Goal: Information Seeking & Learning: Learn about a topic

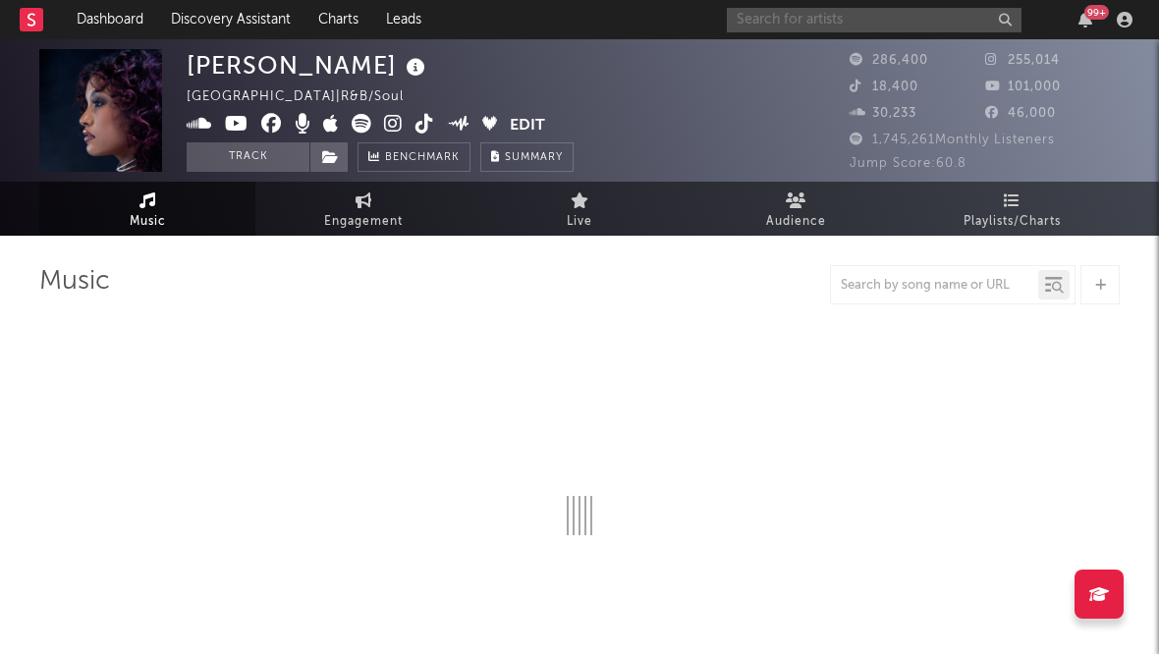
click at [843, 17] on input "text" at bounding box center [874, 20] width 295 height 25
type input "Nali"
select select "6m"
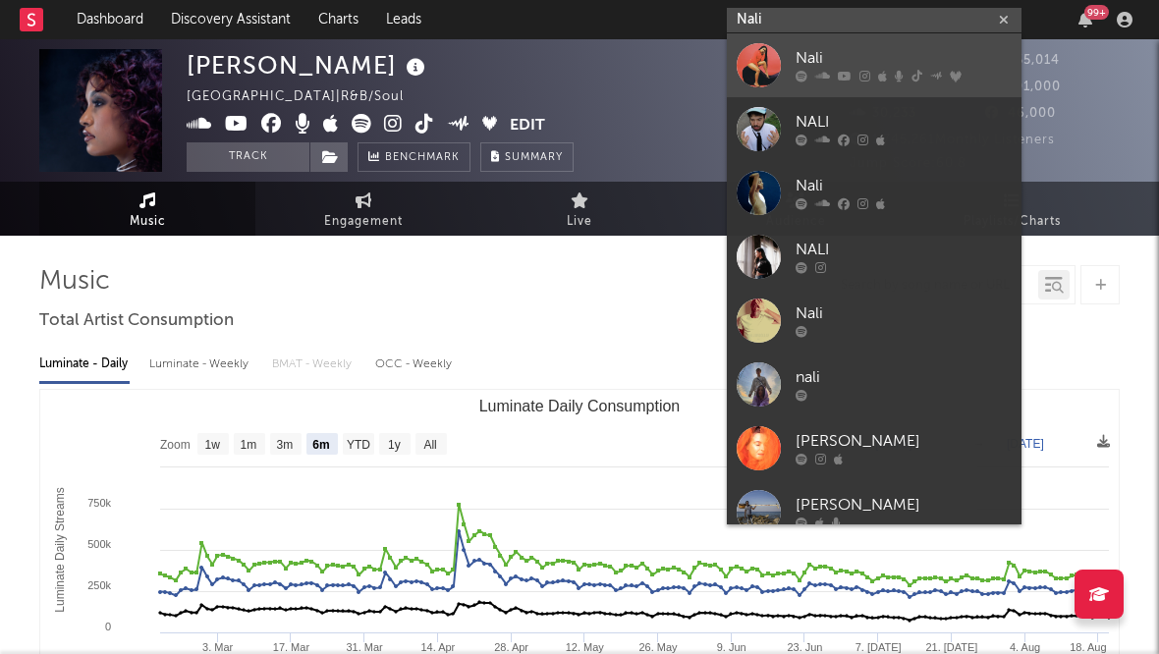
type input "Nali"
click at [837, 58] on div "Nali" at bounding box center [904, 59] width 216 height 24
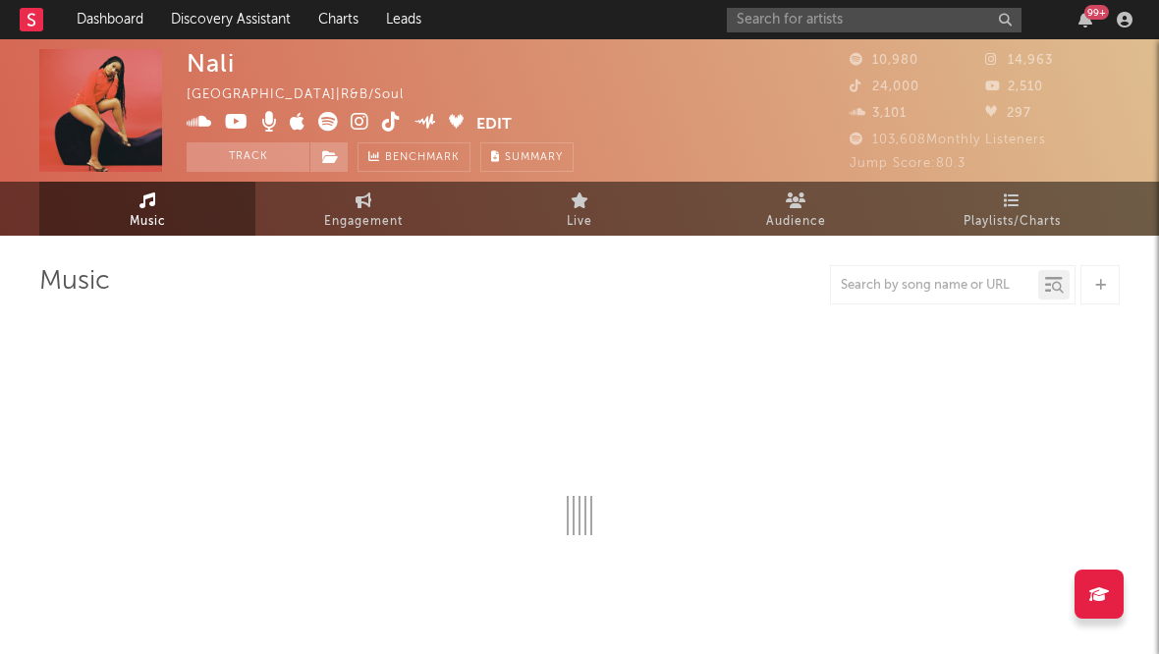
select select "6m"
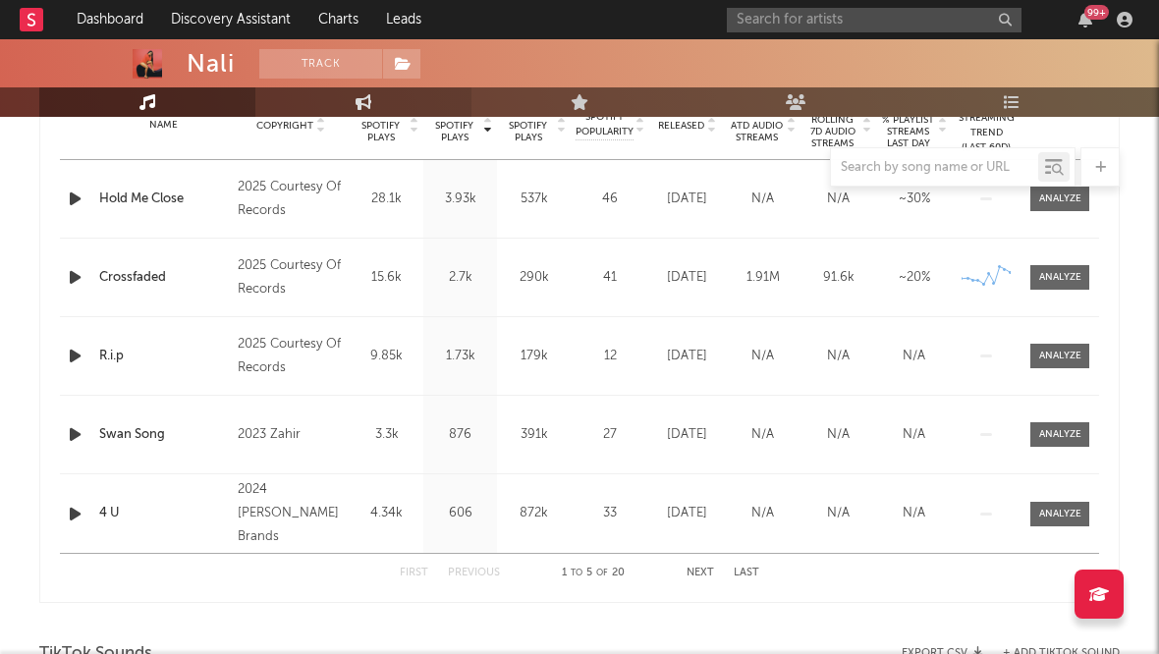
scroll to position [819, 0]
click at [356, 111] on link "Engagement" at bounding box center [363, 101] width 216 height 29
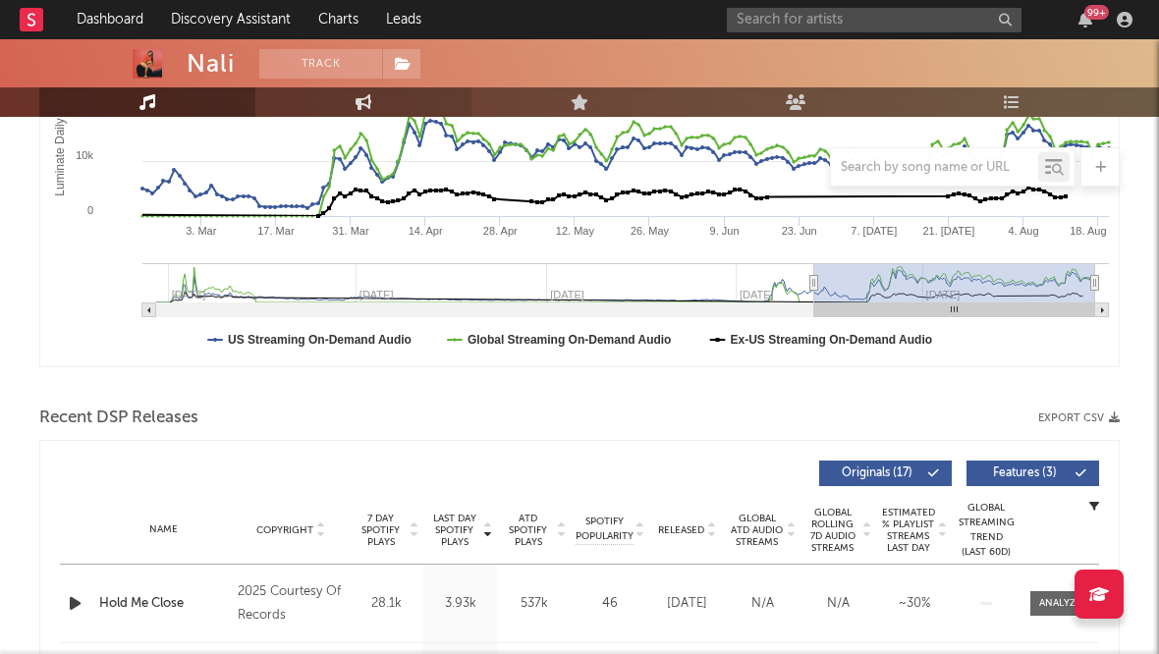
select select "1w"
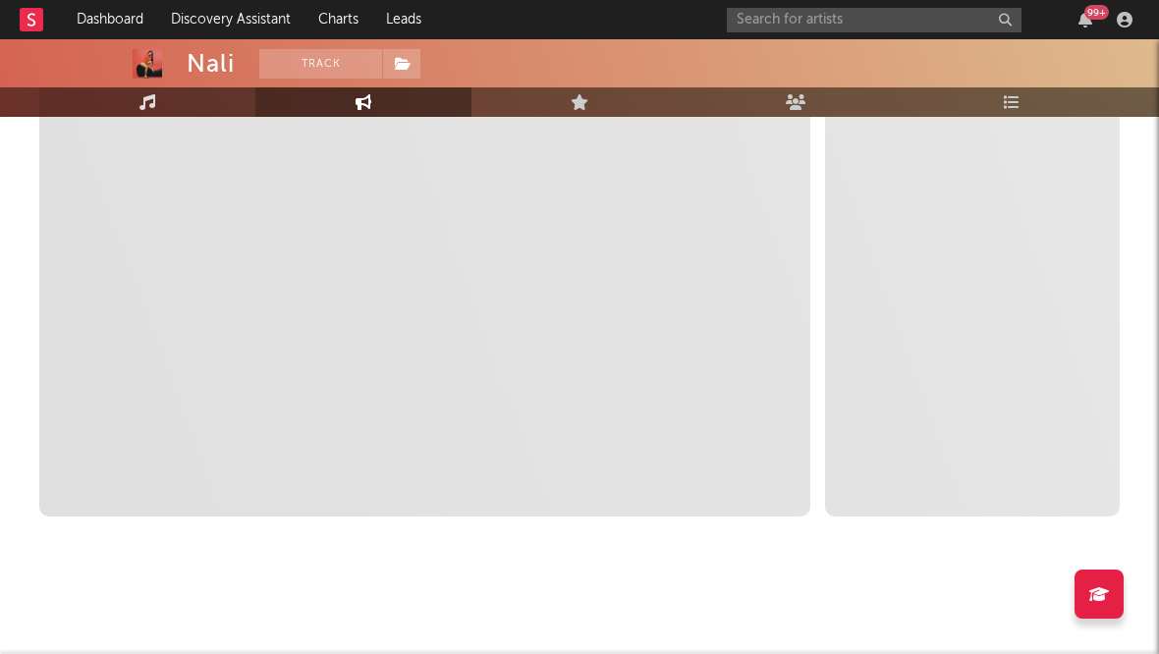
click at [225, 100] on link "Music" at bounding box center [147, 101] width 216 height 29
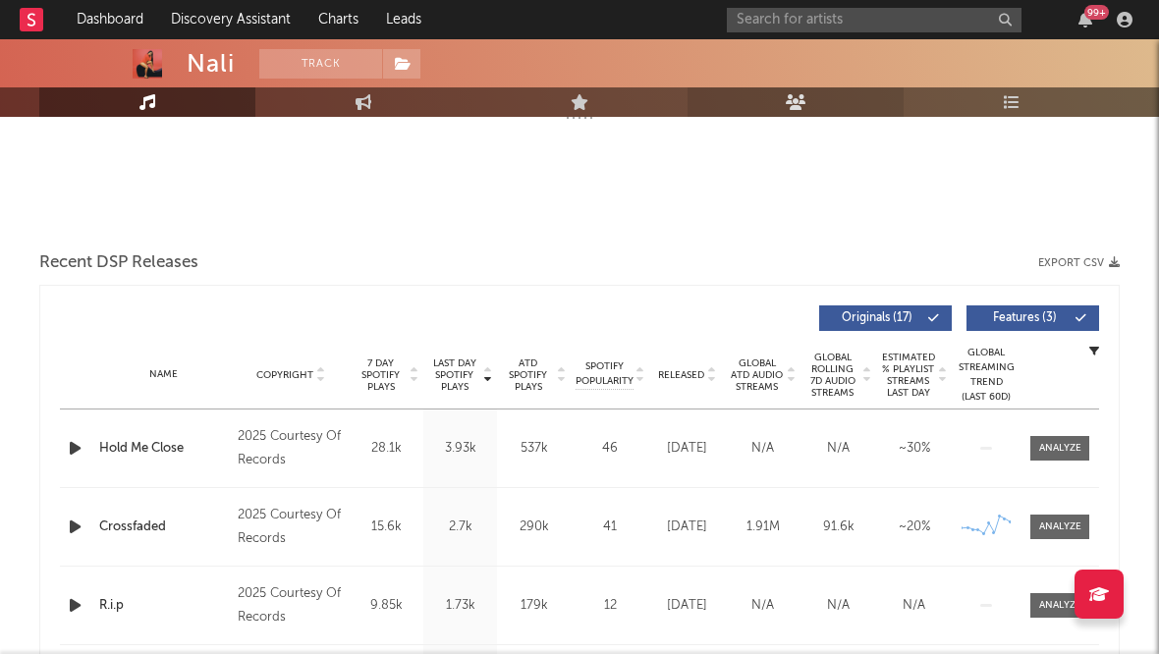
click at [810, 108] on link "Audience" at bounding box center [796, 101] width 216 height 29
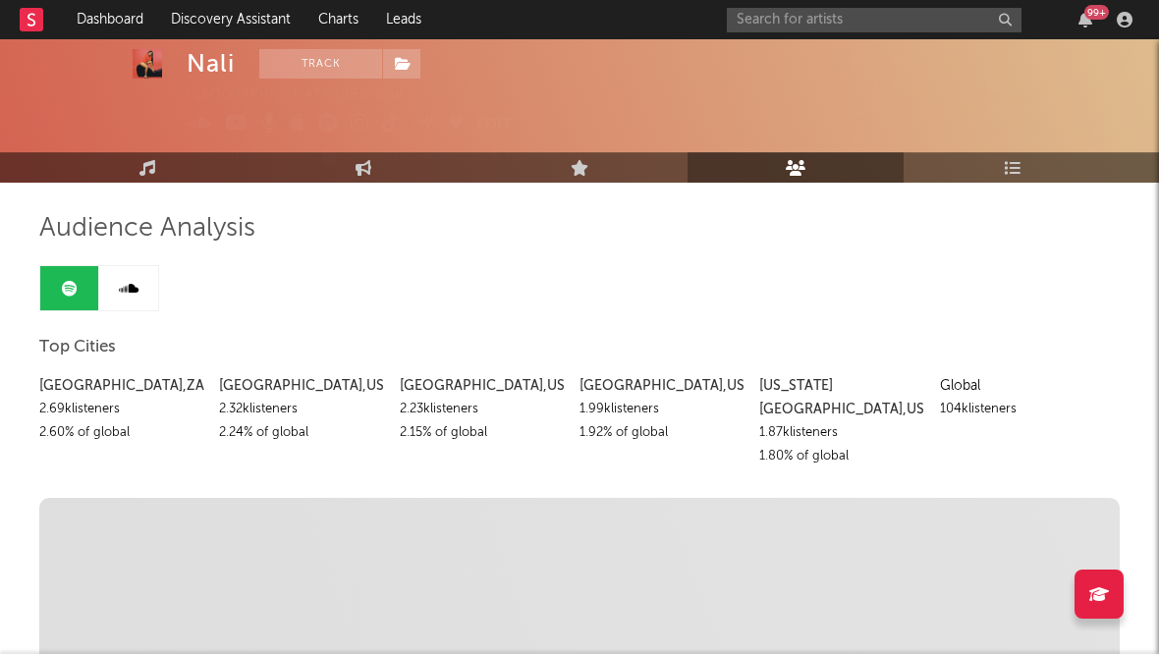
scroll to position [47, 0]
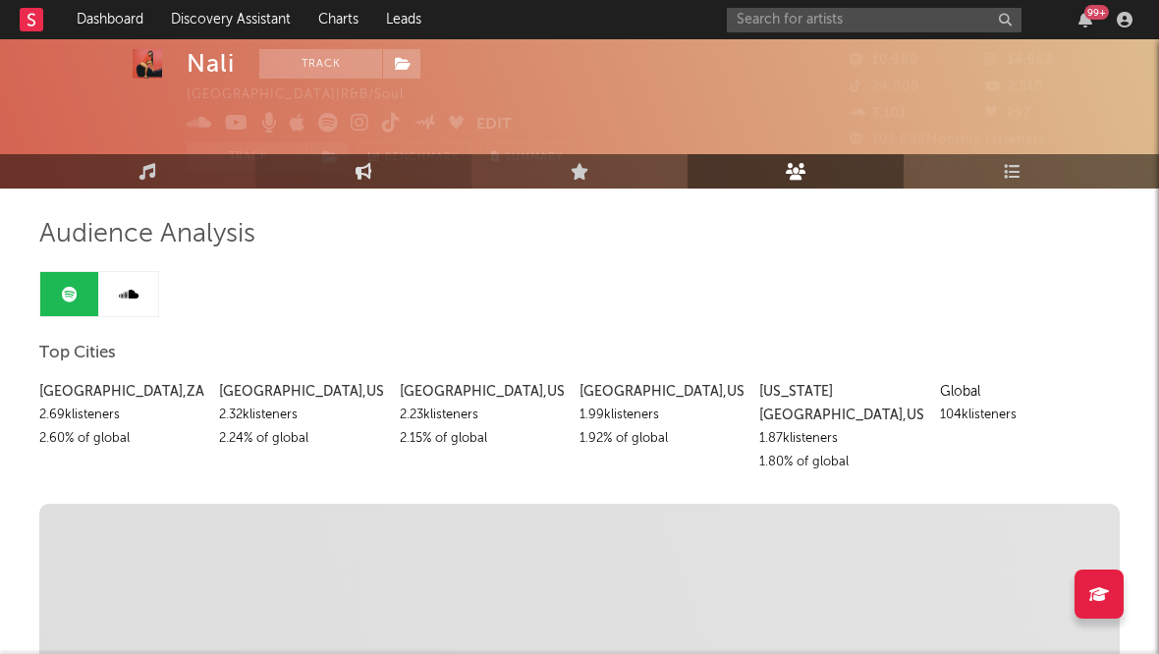
click at [378, 163] on link "Engagement" at bounding box center [363, 171] width 216 height 34
select select "1w"
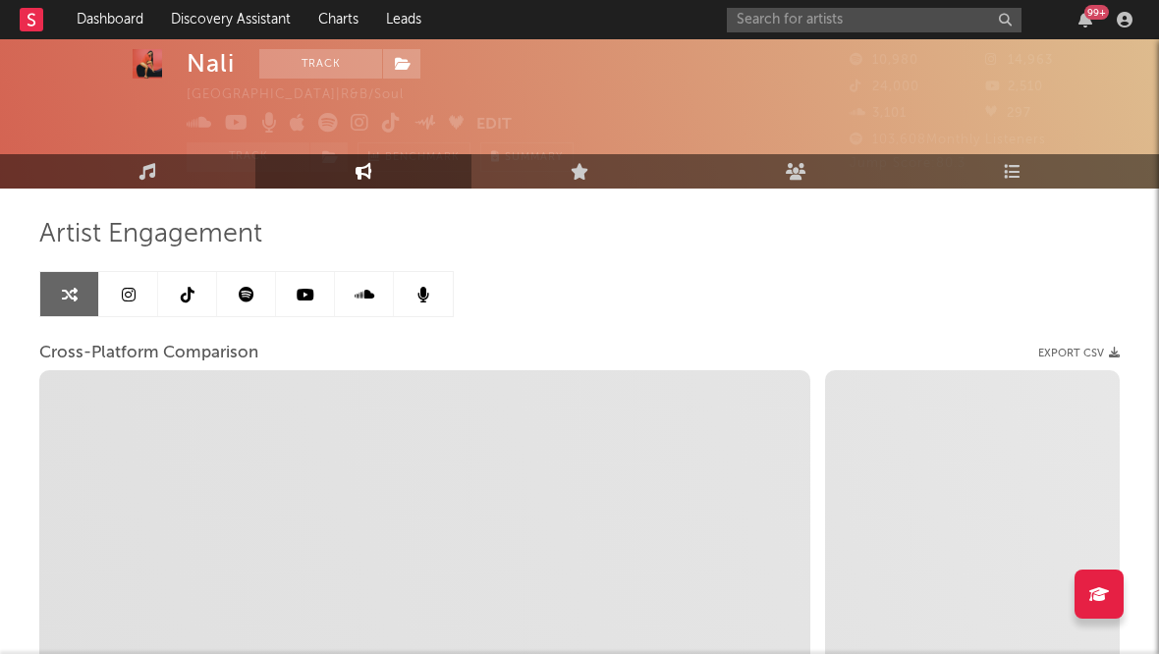
click at [118, 291] on link at bounding box center [128, 294] width 59 height 44
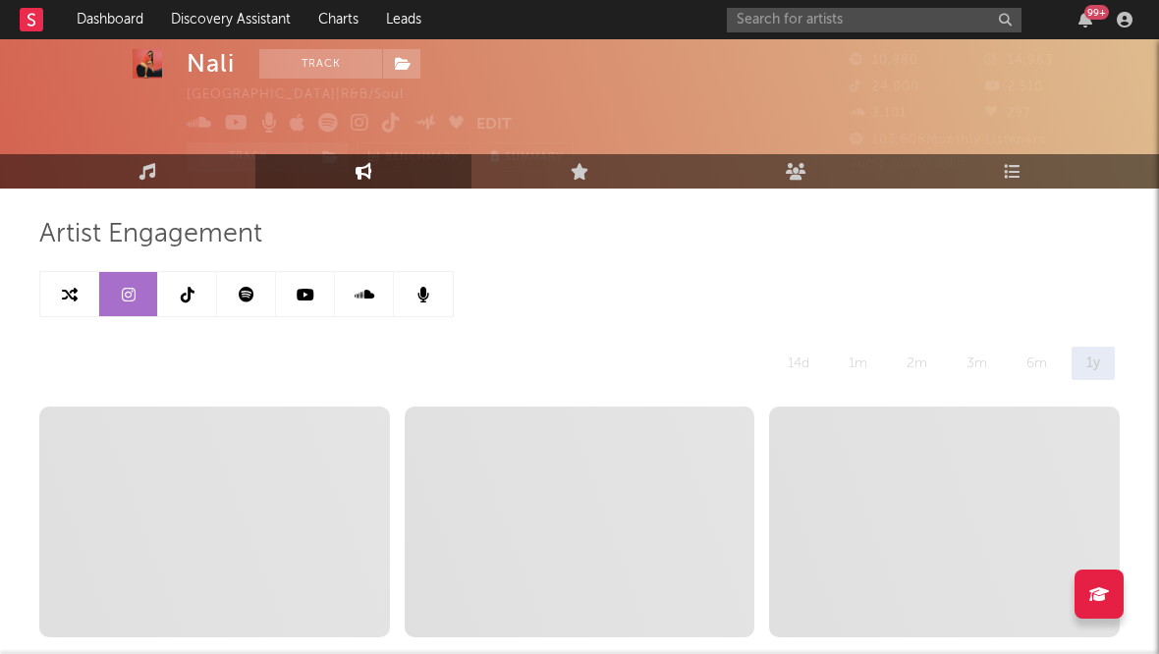
select select "6m"
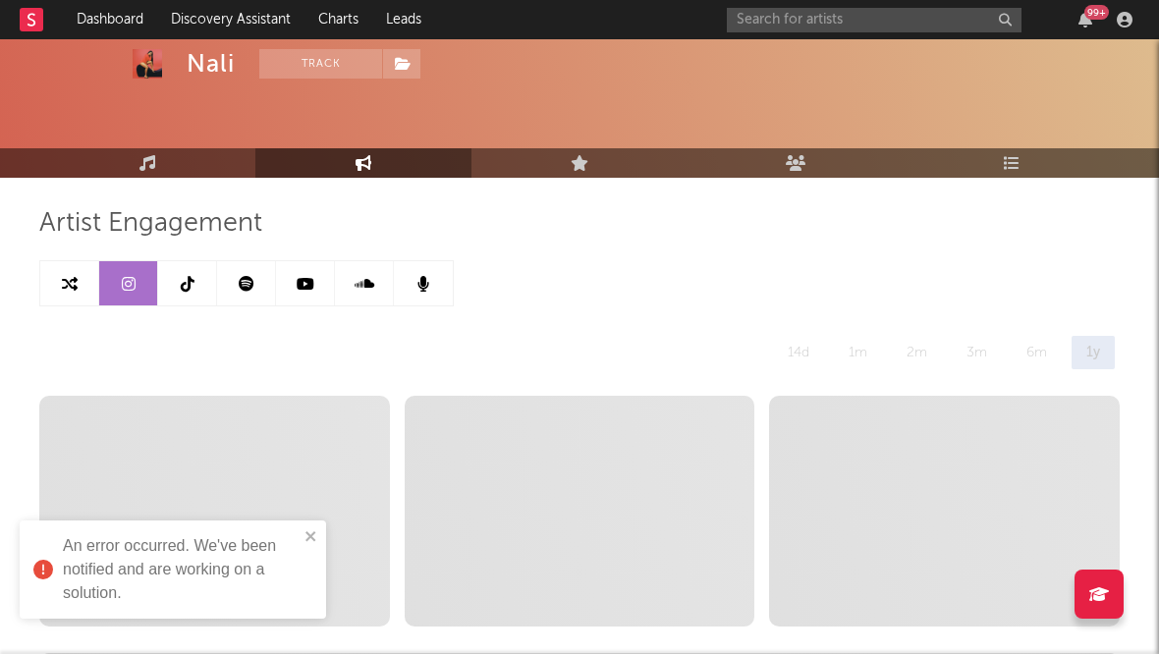
scroll to position [51, 0]
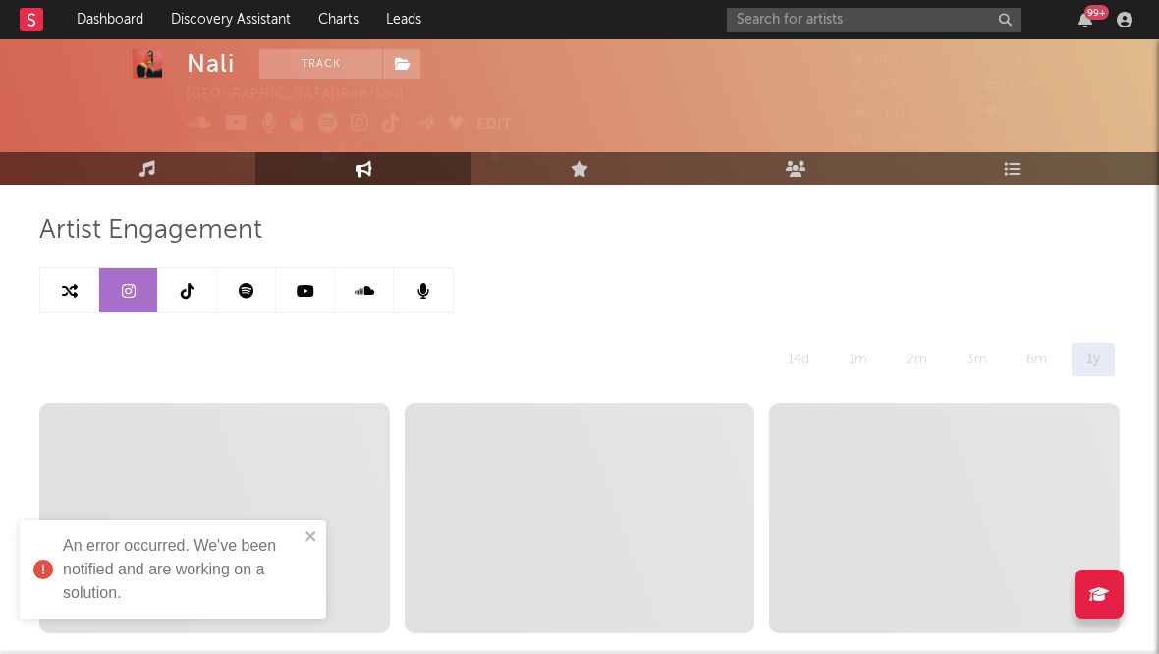
click at [185, 296] on icon at bounding box center [188, 291] width 14 height 16
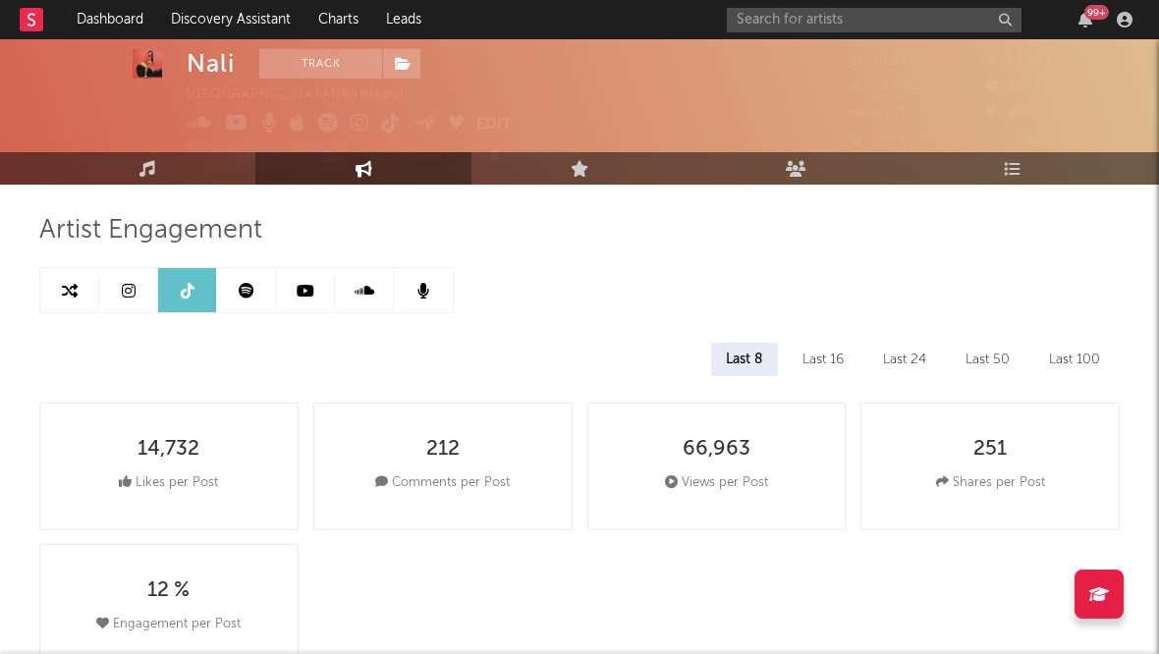
select select "6m"
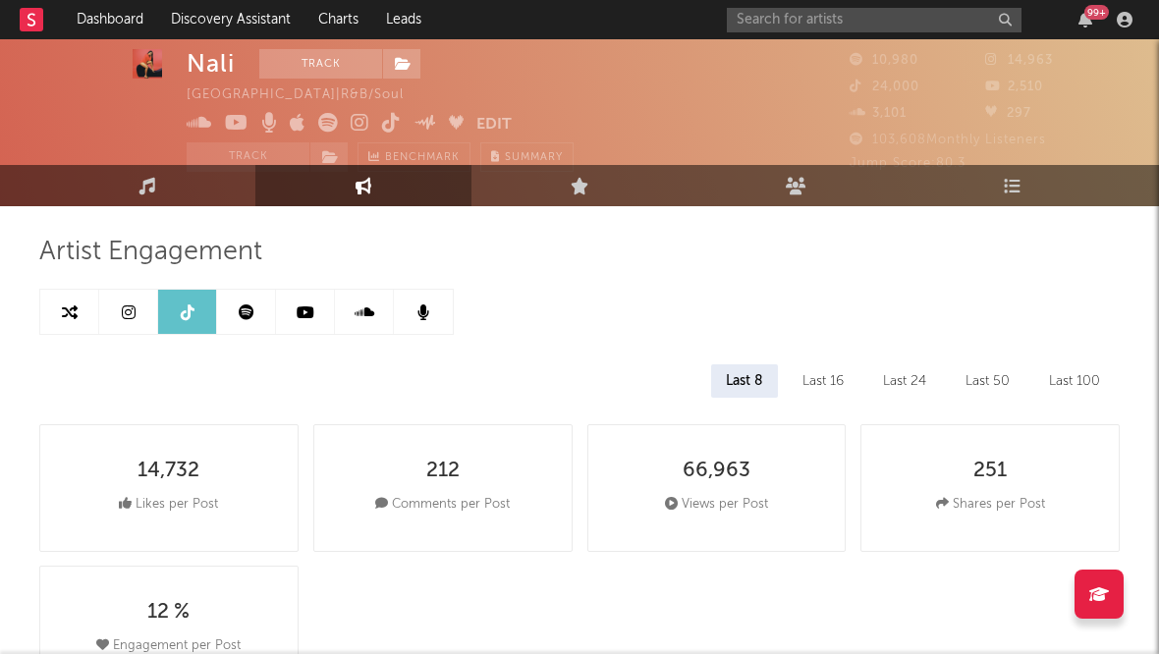
scroll to position [17, 0]
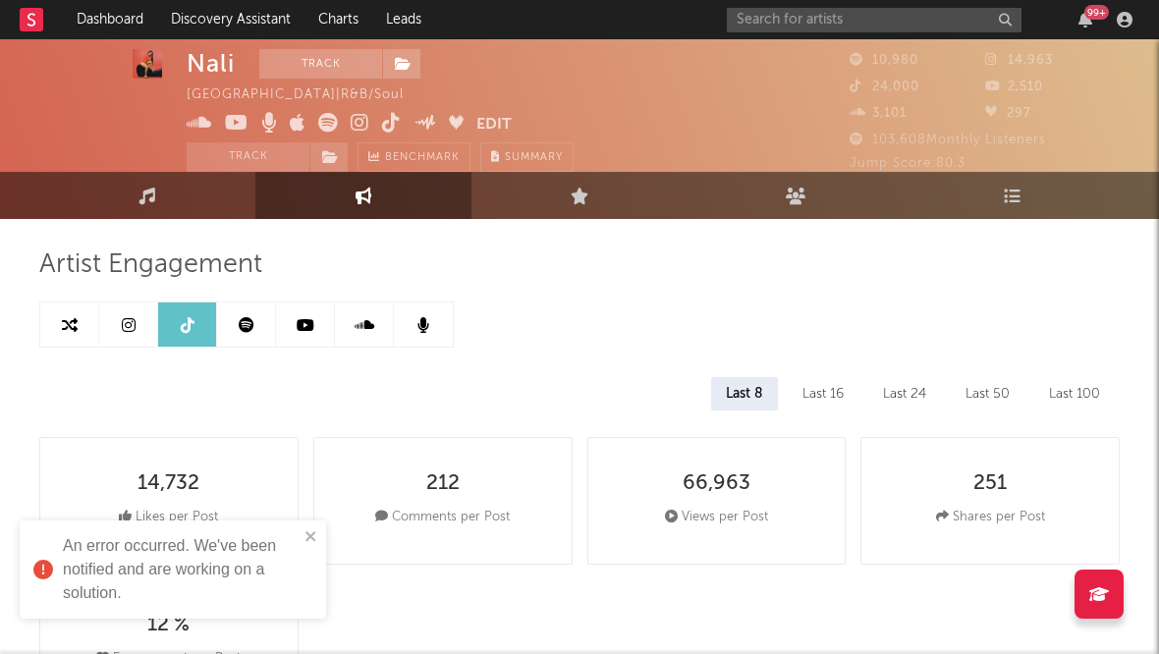
click at [311, 332] on icon at bounding box center [306, 325] width 18 height 16
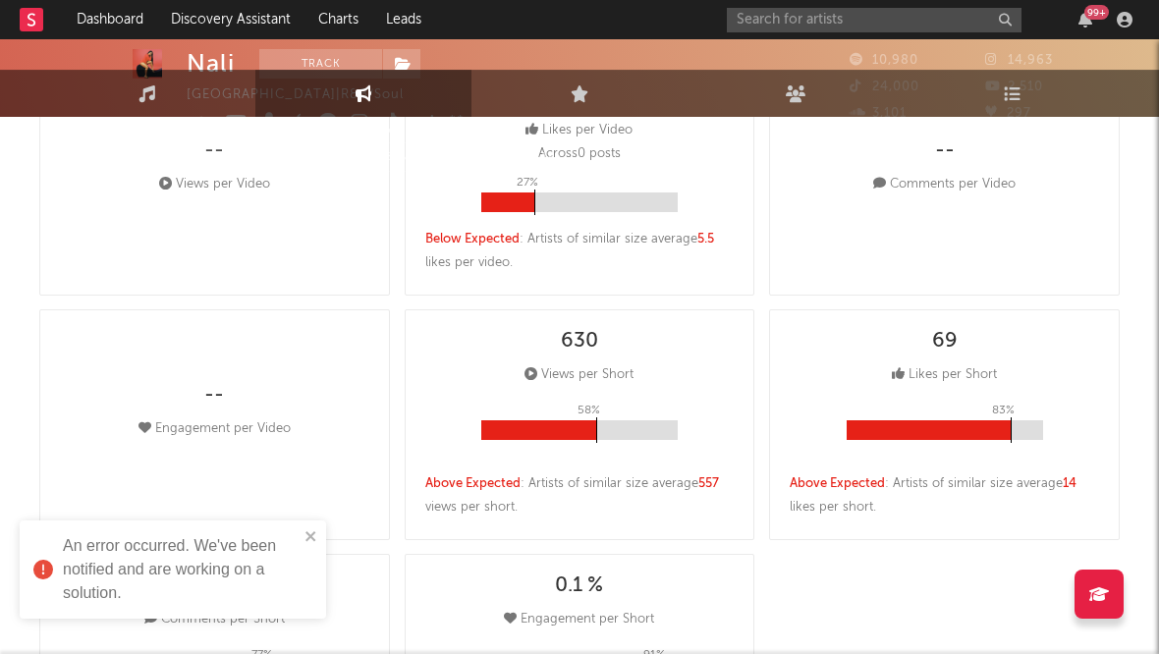
select select "6m"
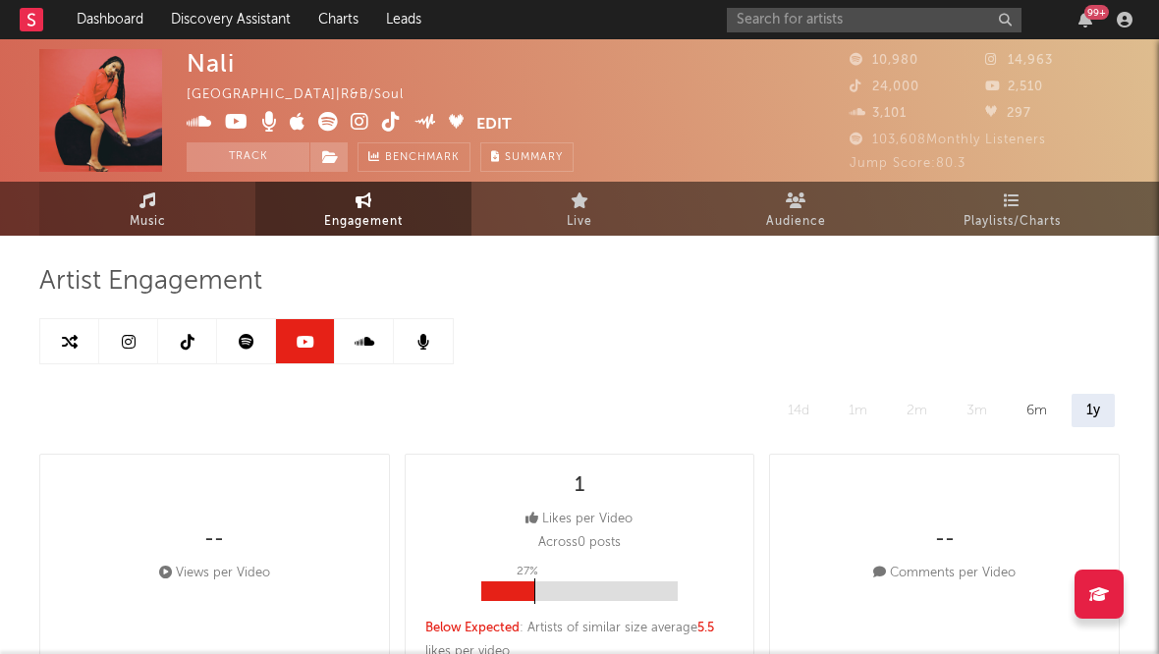
click at [179, 206] on link "Music" at bounding box center [147, 209] width 216 height 54
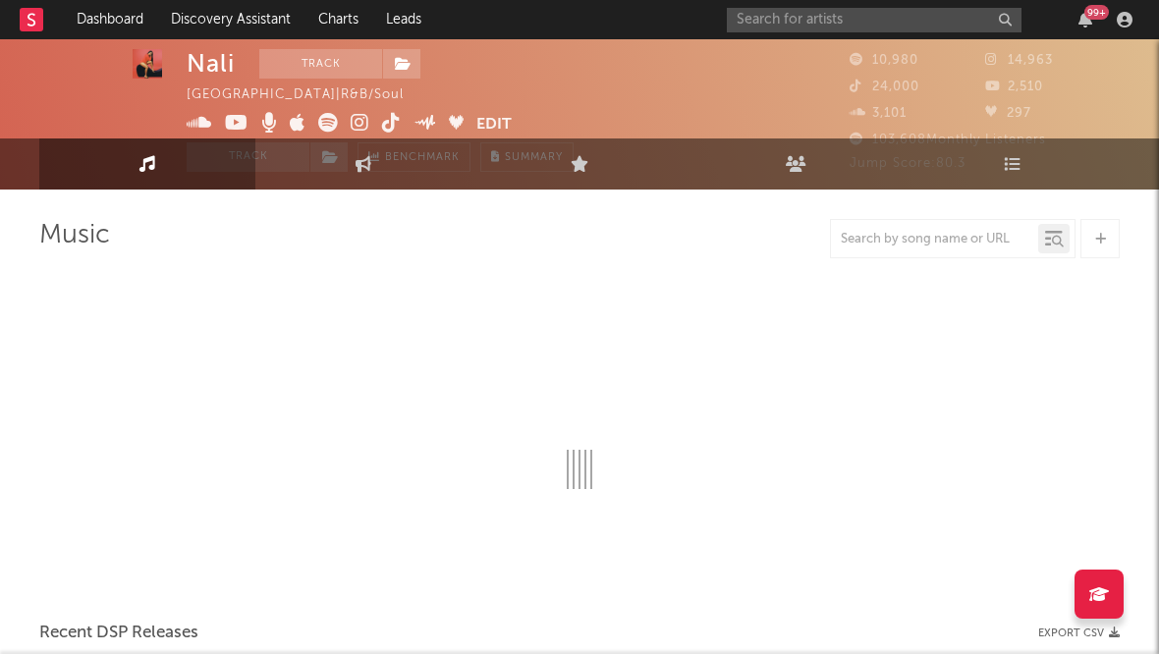
select select "6m"
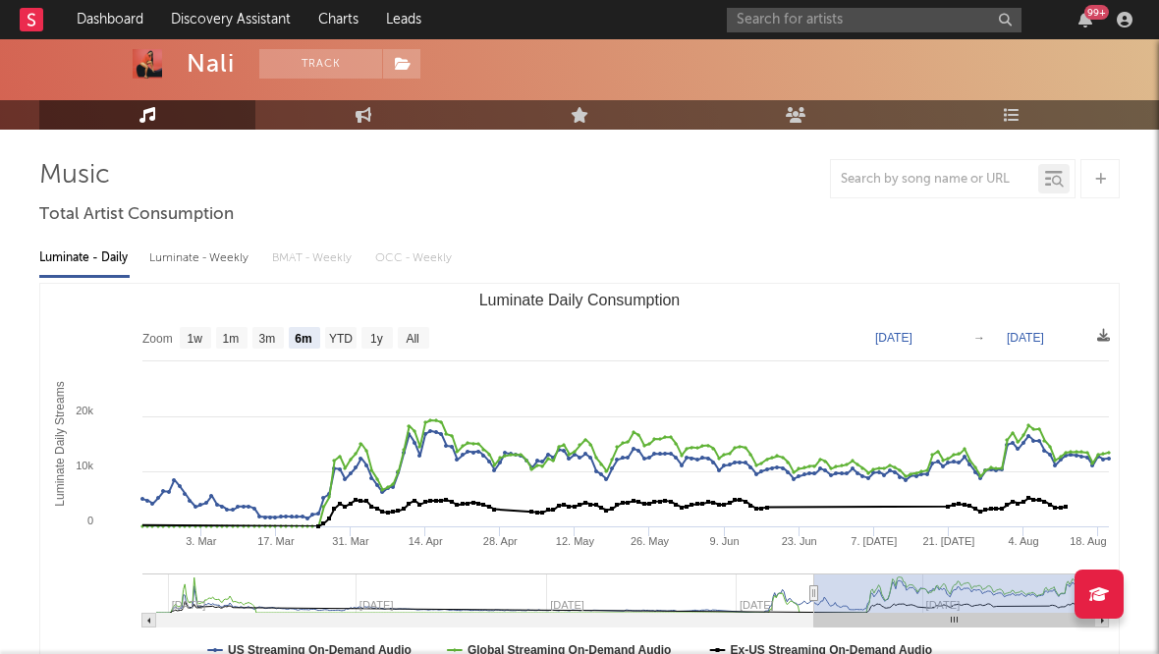
scroll to position [83, 0]
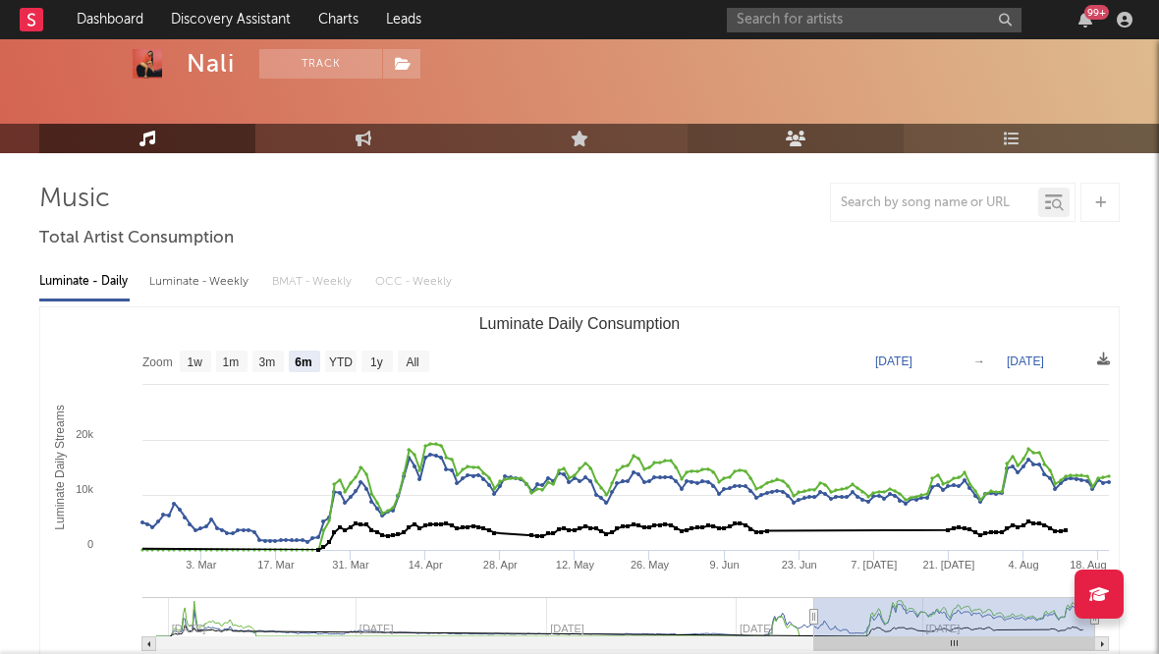
click at [760, 130] on link "Audience" at bounding box center [796, 138] width 216 height 29
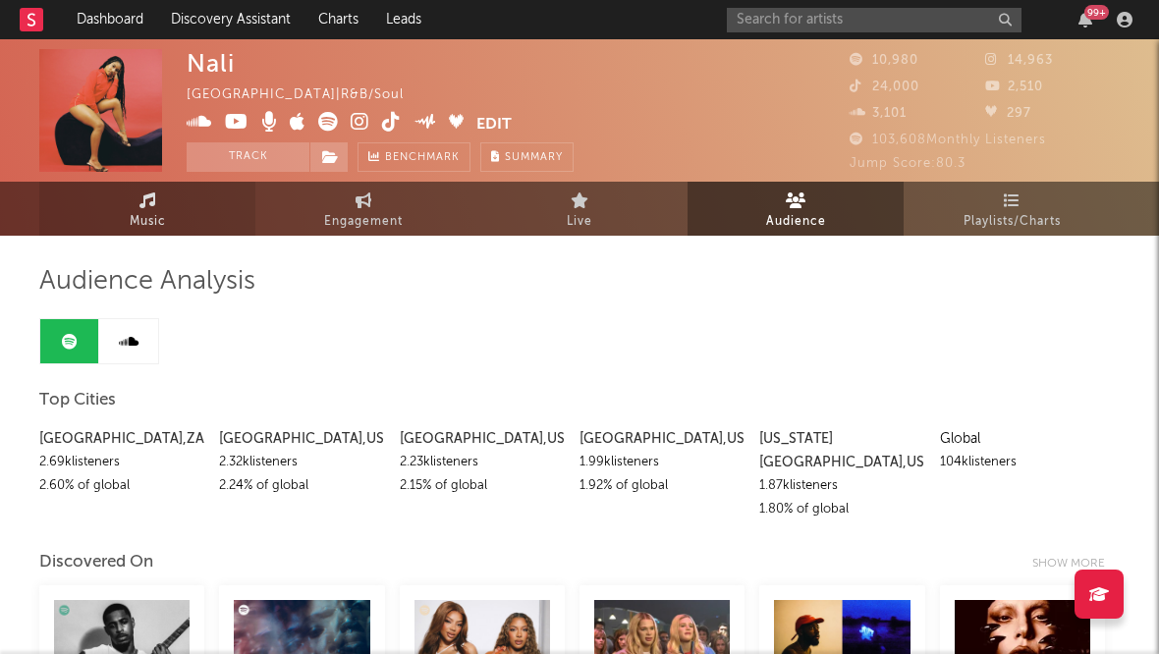
click at [158, 205] on link "Music" at bounding box center [147, 209] width 216 height 54
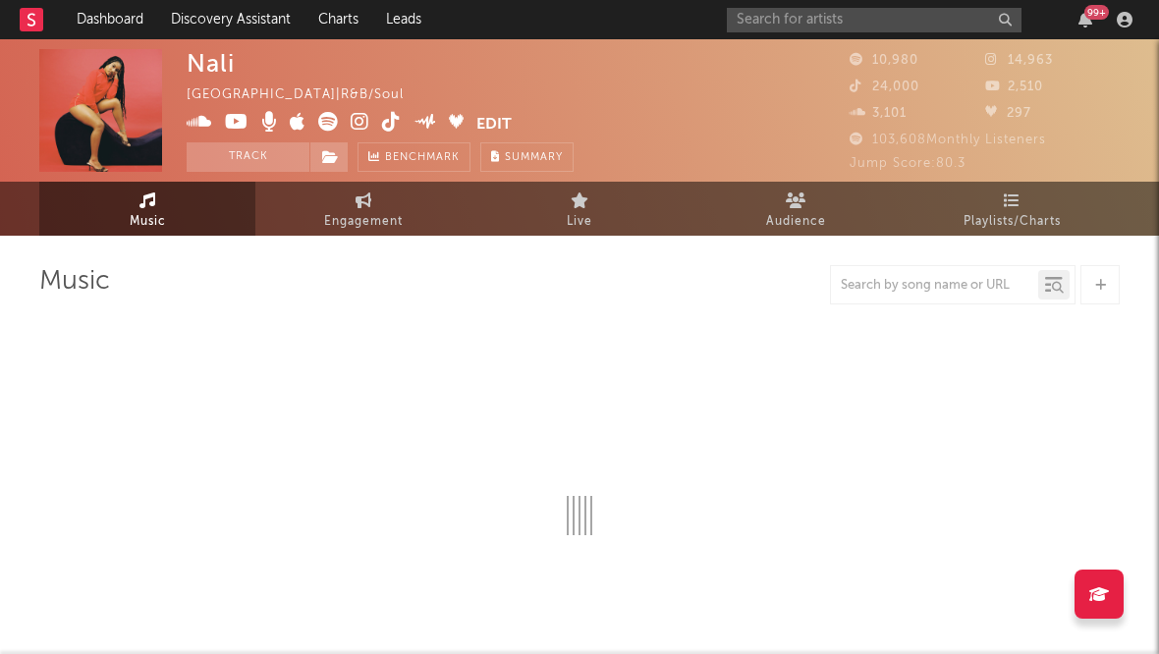
select select "6m"
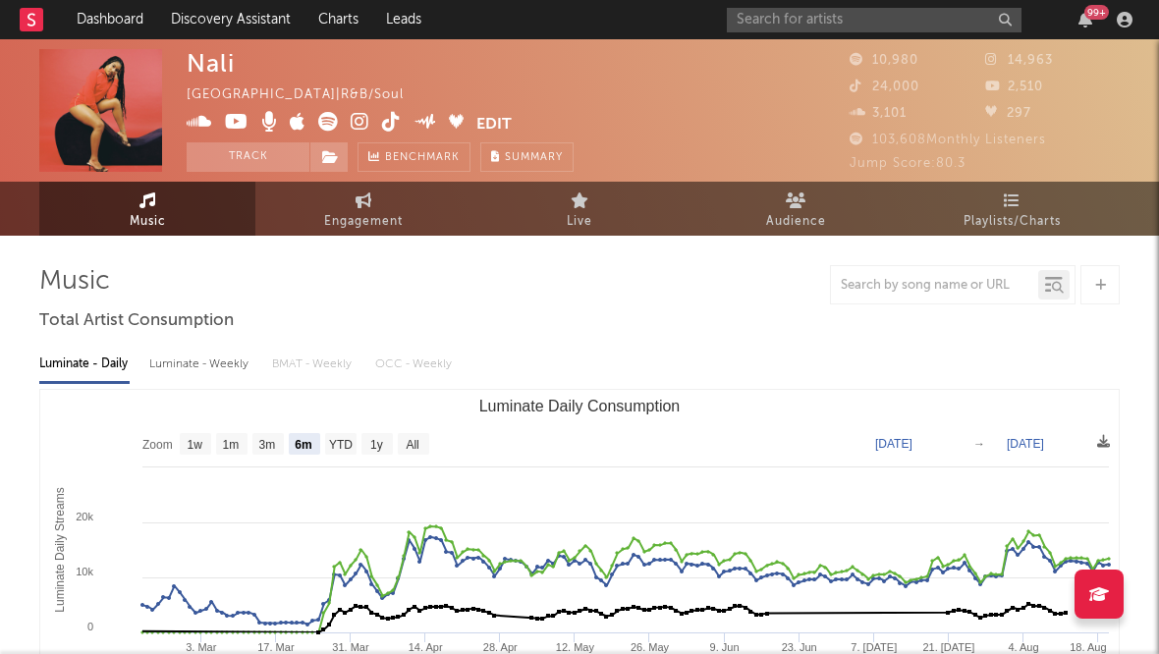
click at [987, 232] on span "Playlists/Charts" at bounding box center [1012, 222] width 97 height 24
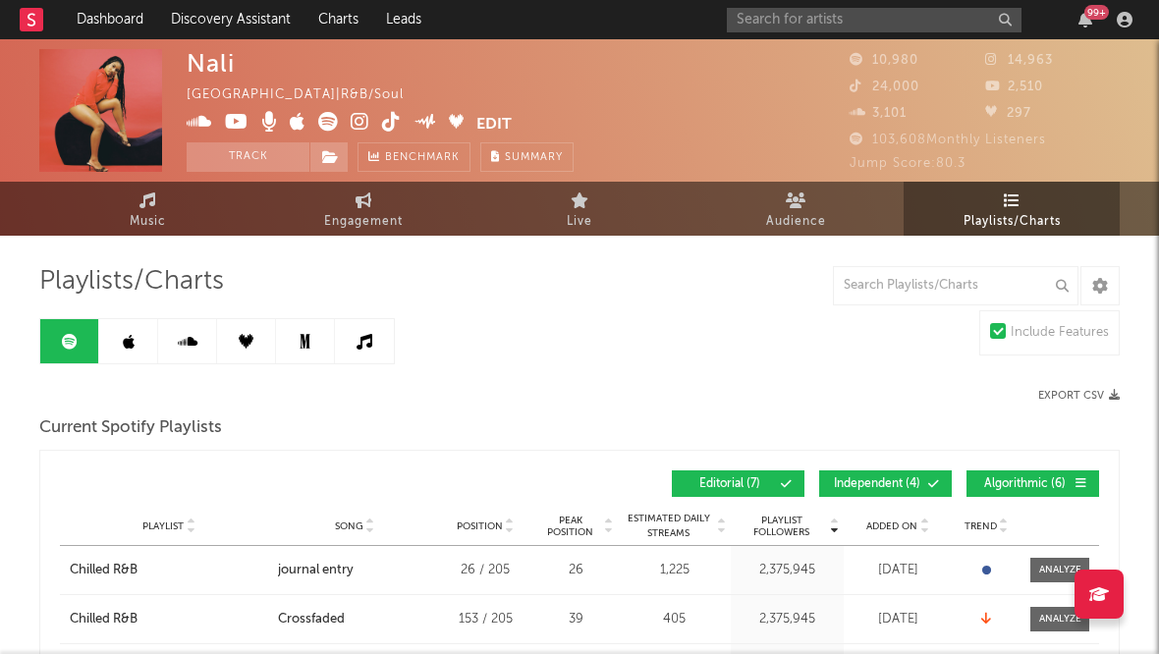
click at [126, 341] on icon at bounding box center [129, 342] width 12 height 16
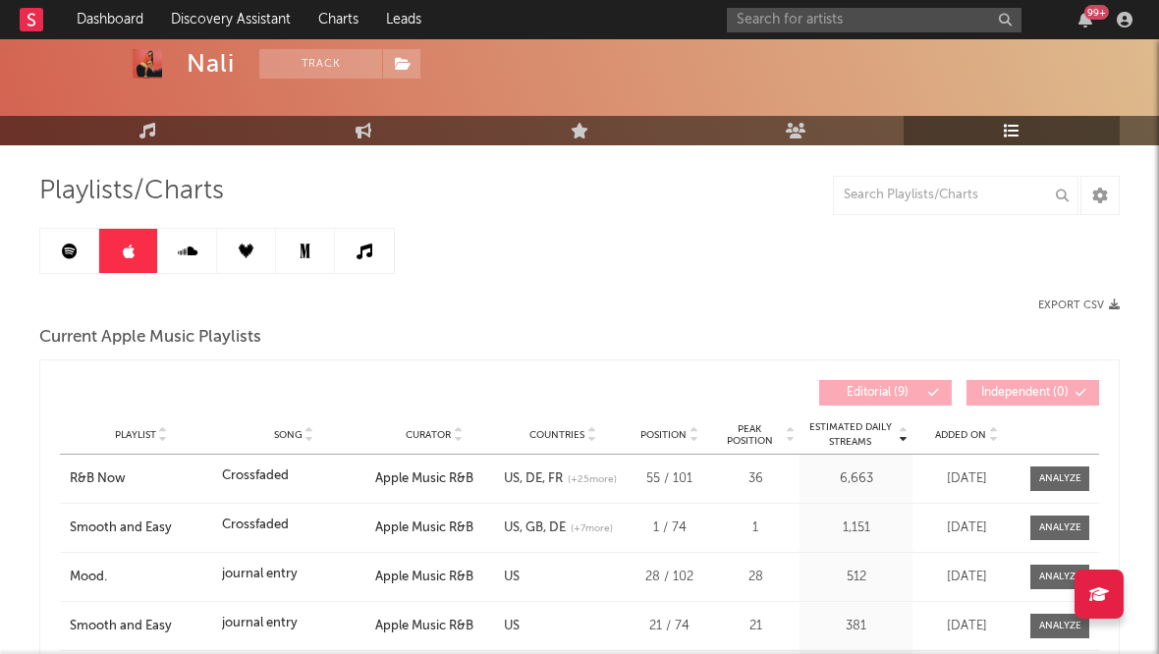
scroll to position [96, 0]
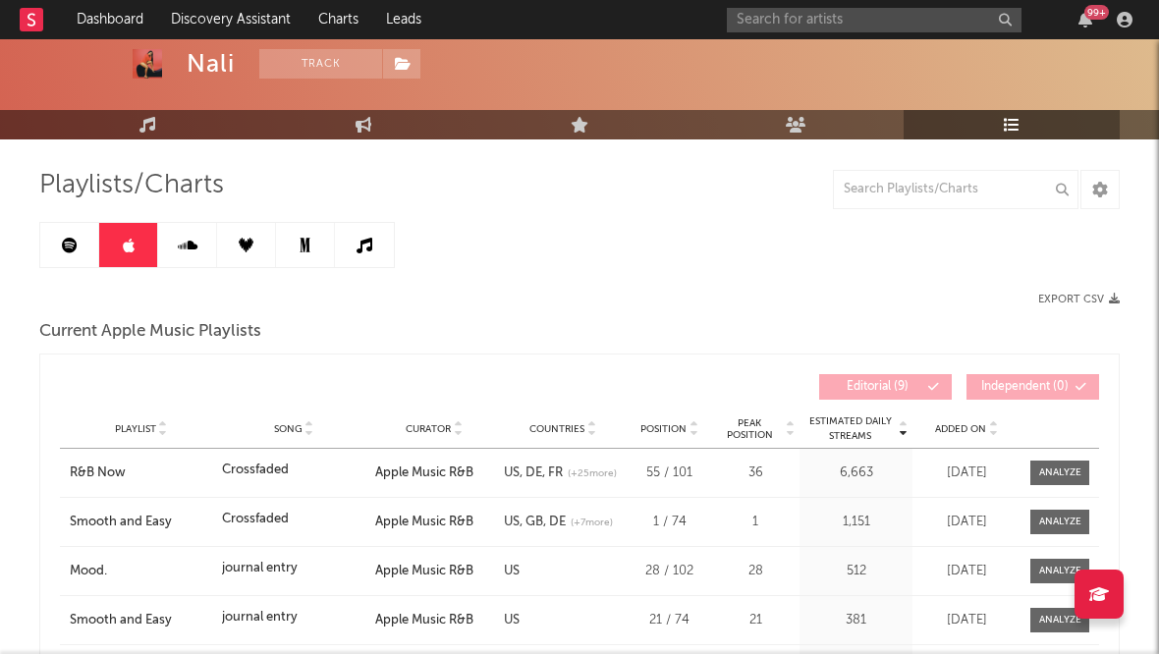
click at [67, 242] on icon at bounding box center [70, 246] width 16 height 16
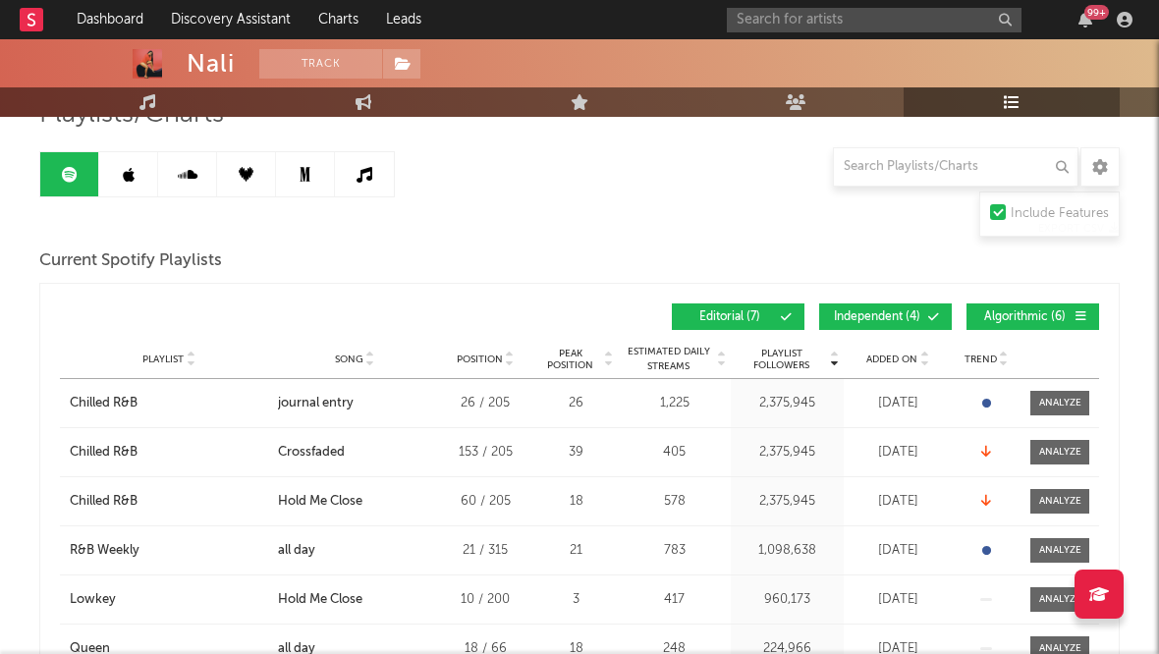
scroll to position [172, 0]
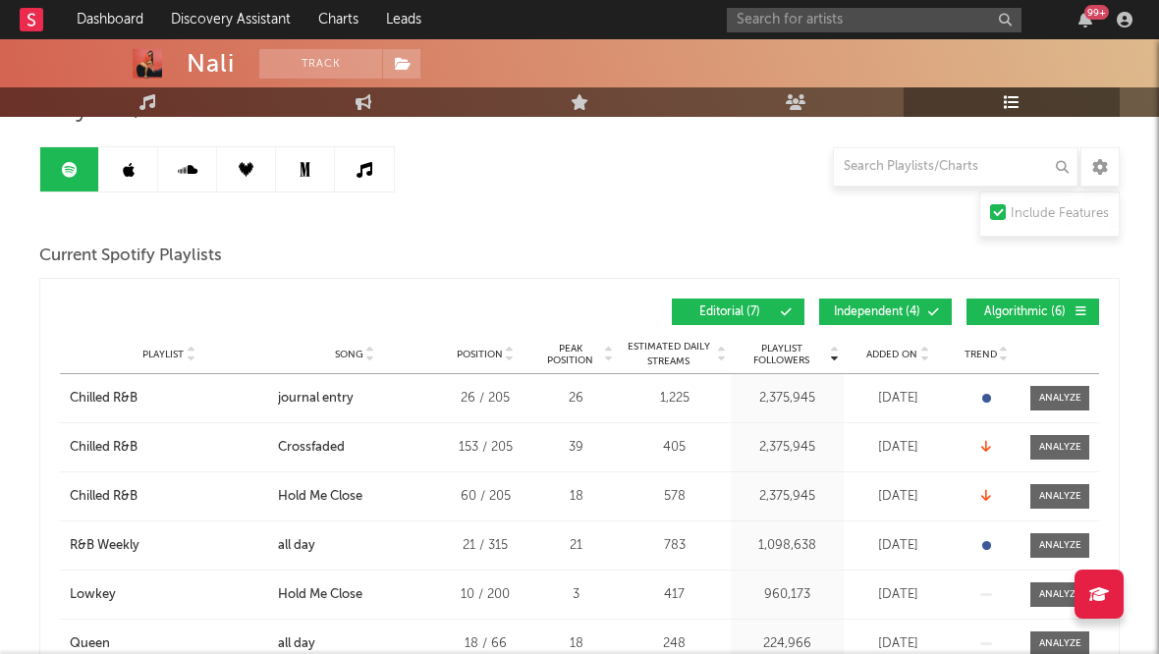
click at [114, 175] on link at bounding box center [128, 169] width 59 height 44
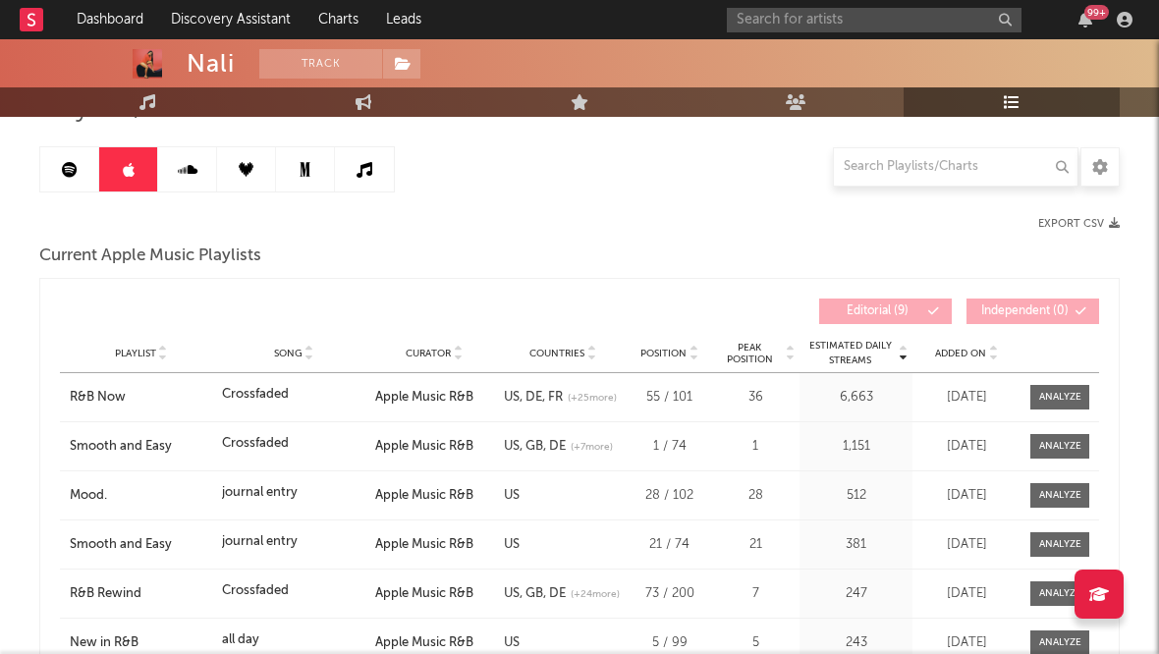
click at [190, 158] on link at bounding box center [187, 169] width 59 height 44
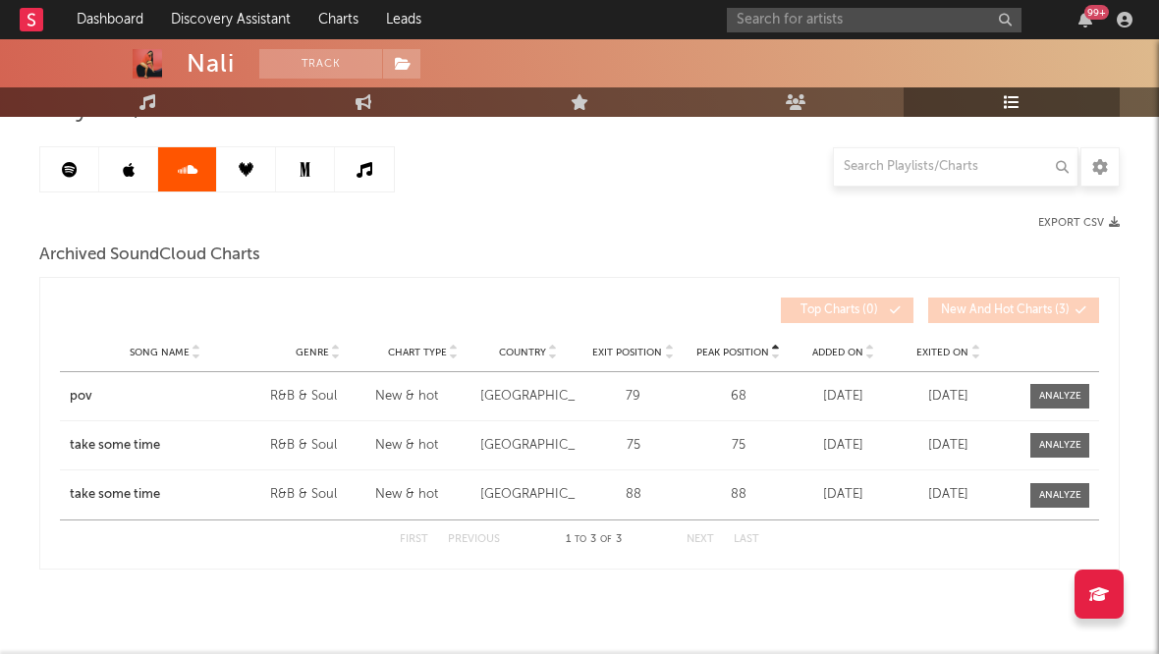
click at [240, 168] on icon at bounding box center [246, 169] width 15 height 15
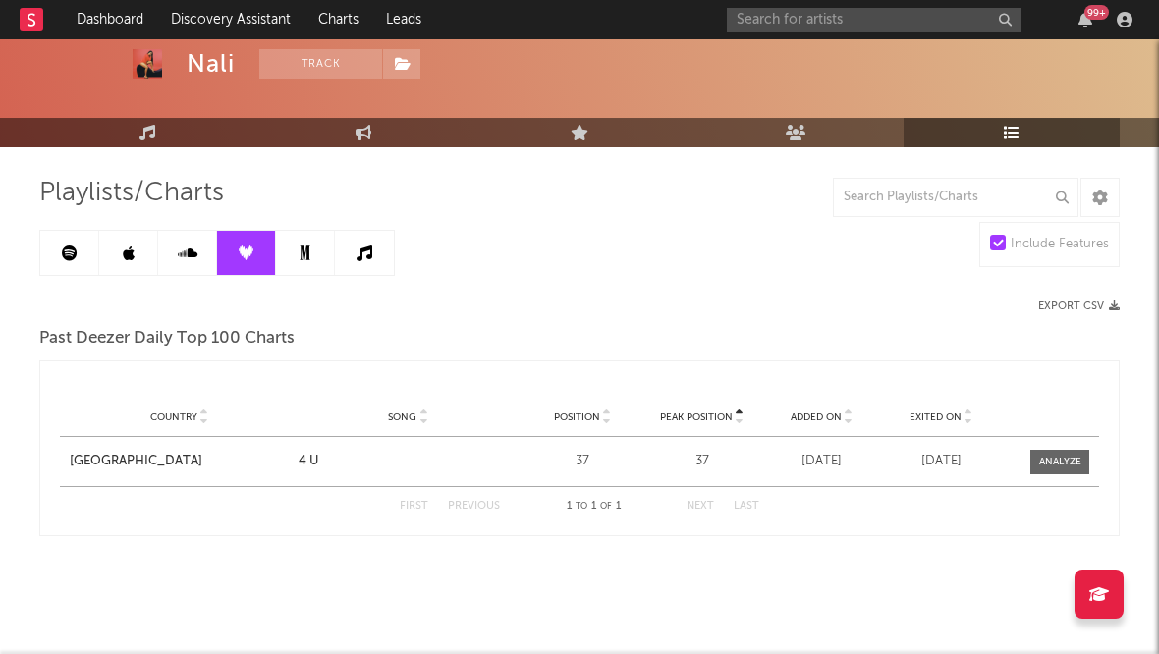
scroll to position [88, 0]
click at [290, 254] on link at bounding box center [305, 253] width 59 height 44
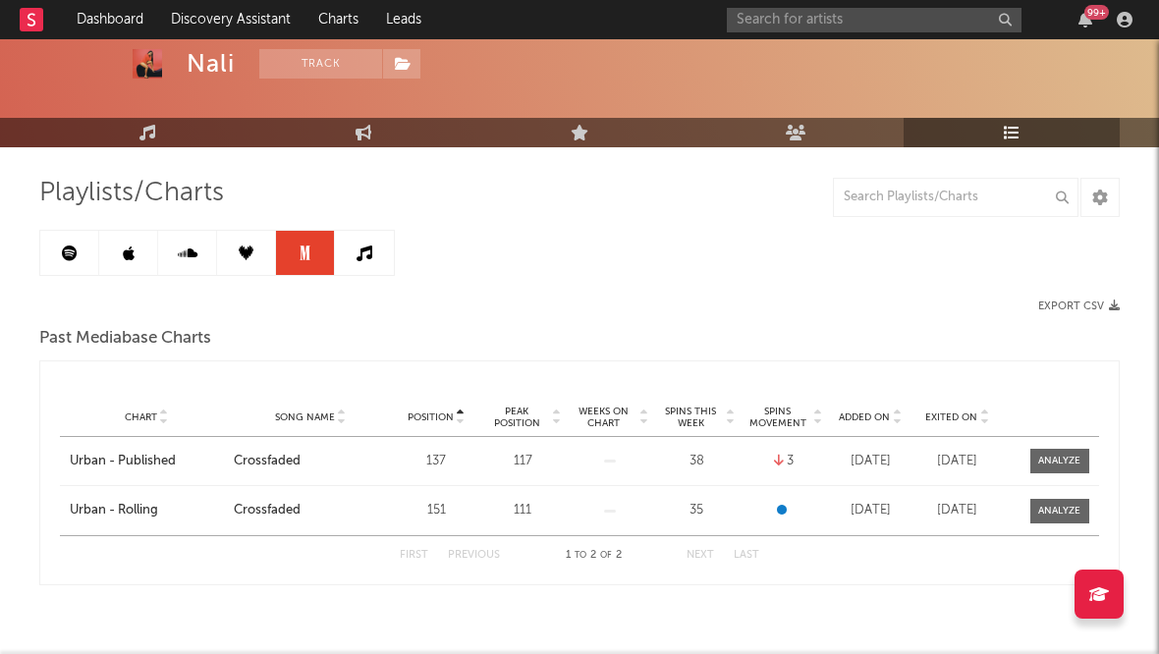
click at [359, 252] on icon at bounding box center [365, 254] width 16 height 16
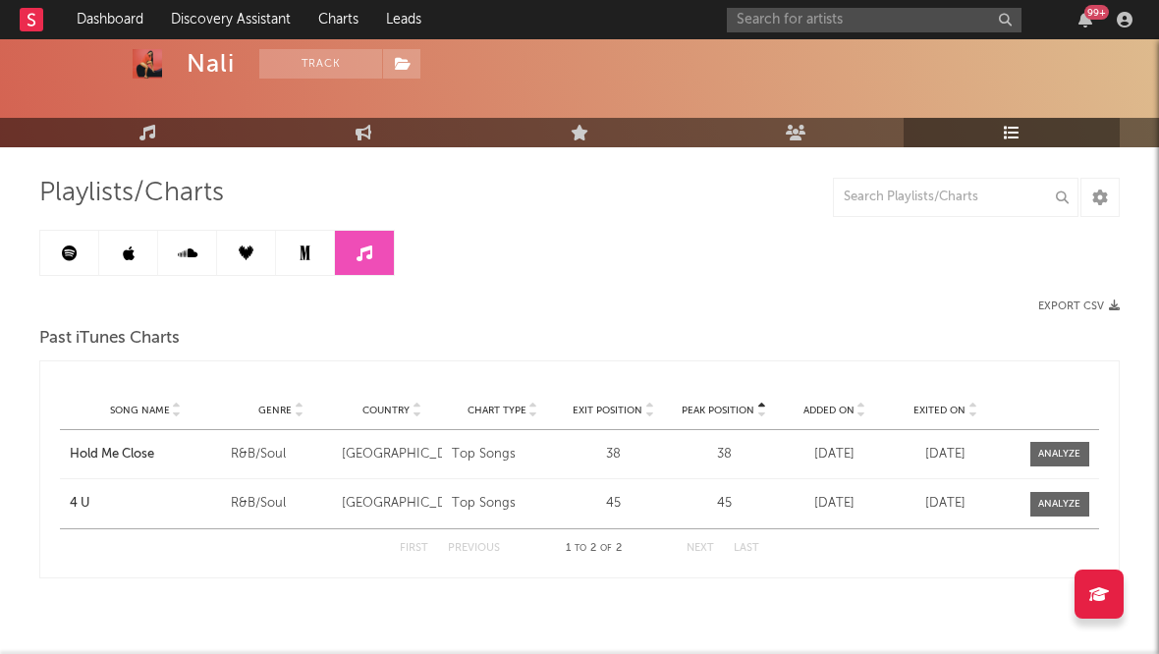
click at [319, 252] on link at bounding box center [305, 253] width 59 height 44
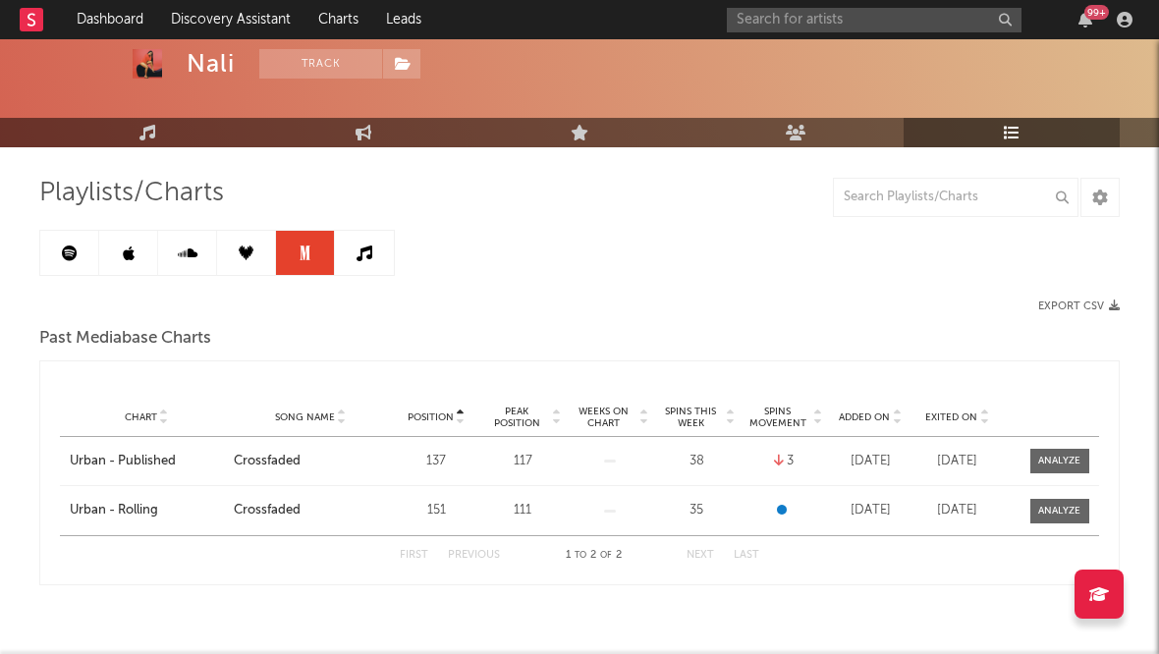
click at [247, 243] on link at bounding box center [246, 253] width 59 height 44
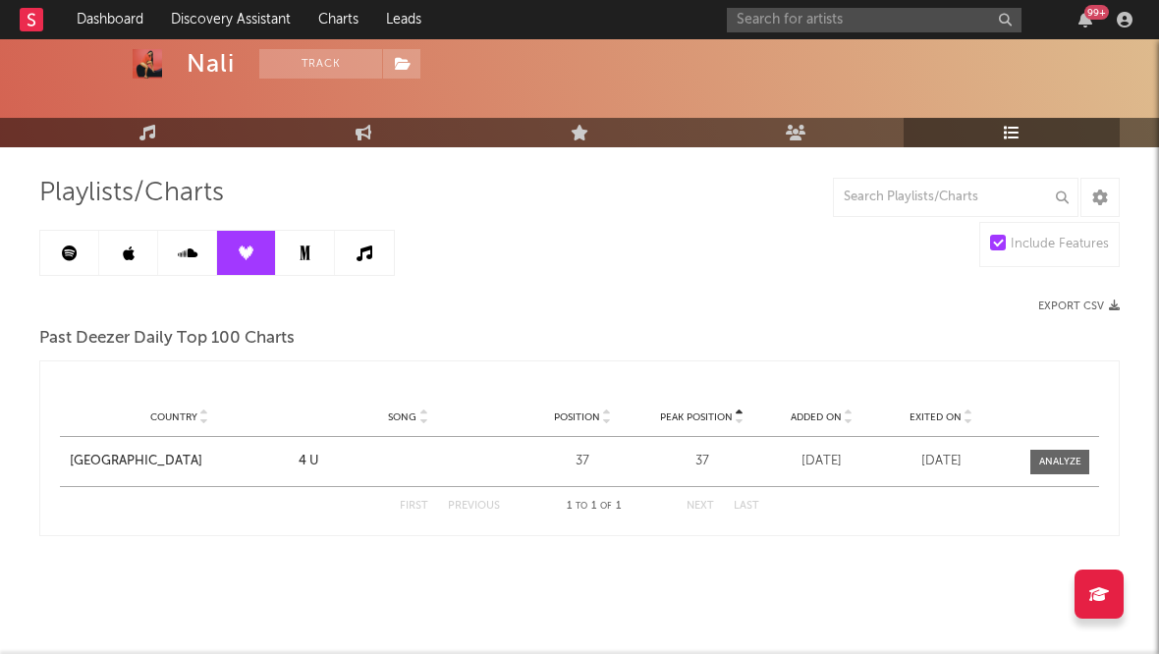
click at [182, 251] on icon at bounding box center [188, 254] width 20 height 16
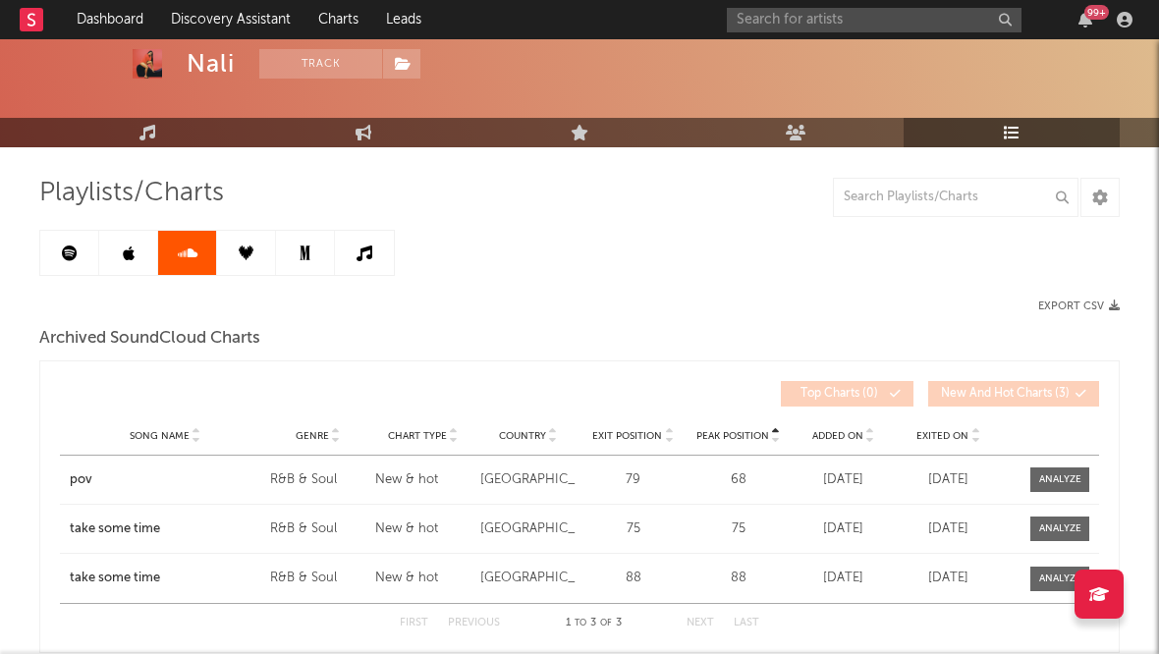
click at [150, 249] on link at bounding box center [128, 253] width 59 height 44
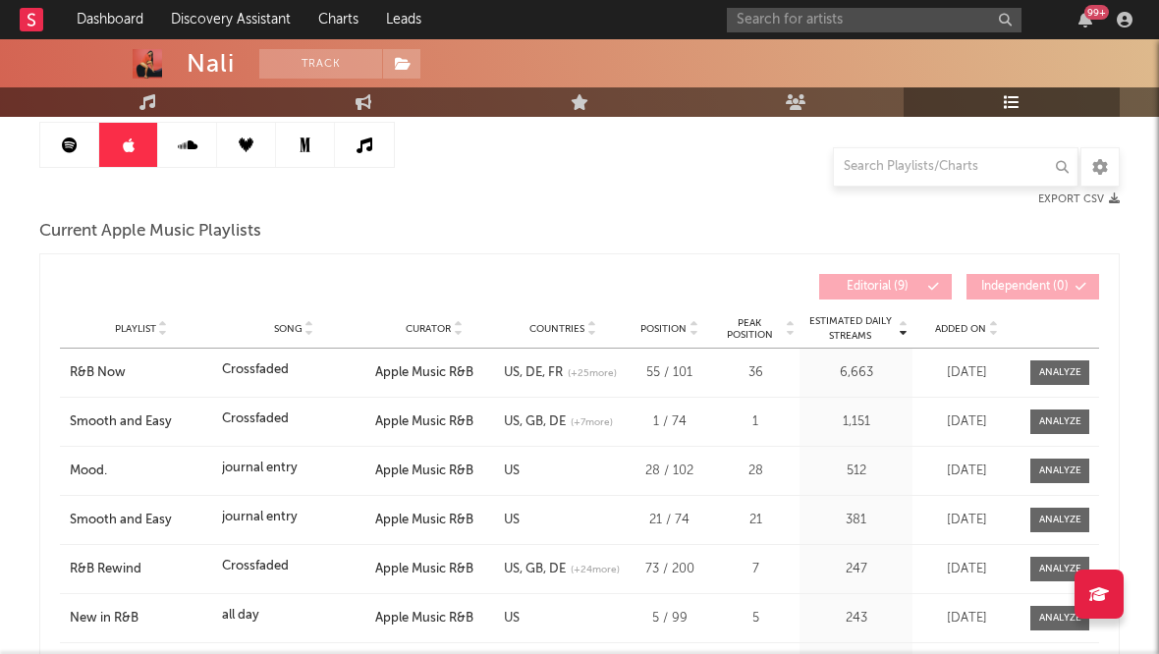
scroll to position [201, 0]
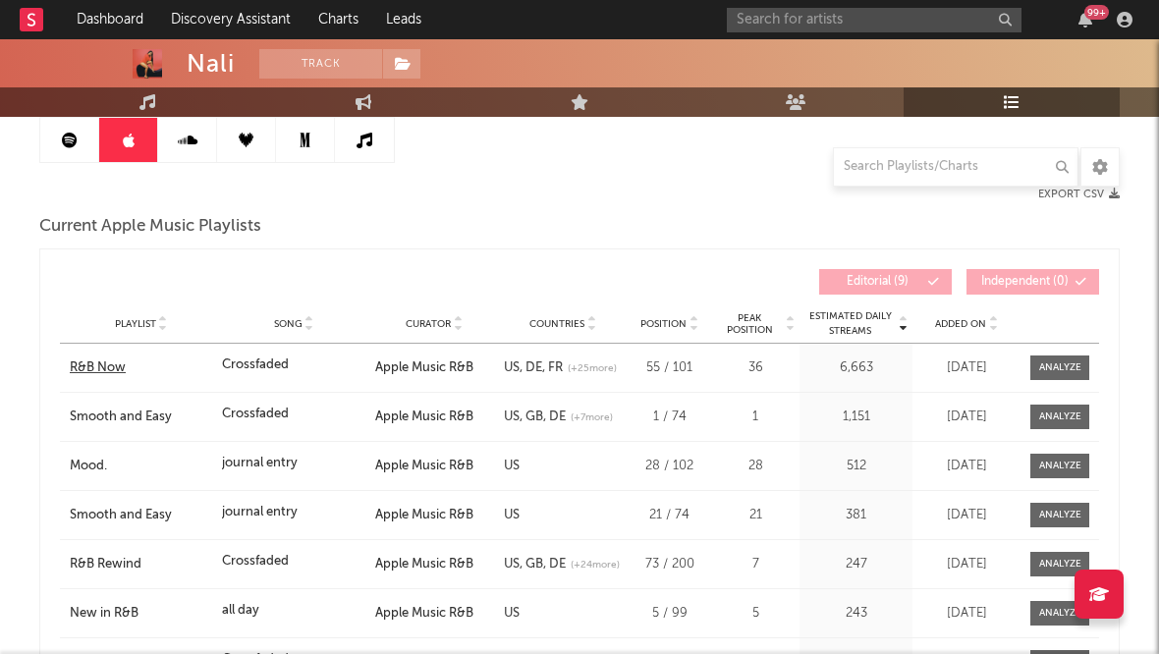
click at [112, 367] on div "R&B Now" at bounding box center [141, 369] width 142 height 20
click at [76, 148] on link at bounding box center [69, 140] width 59 height 44
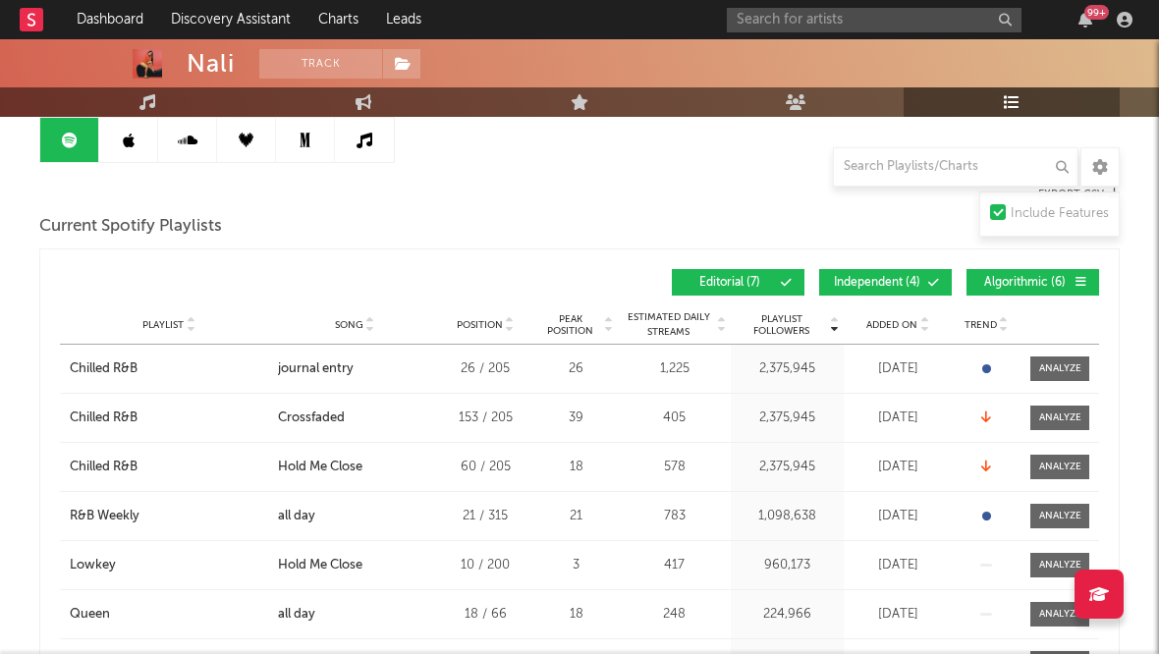
click at [142, 134] on link at bounding box center [128, 140] width 59 height 44
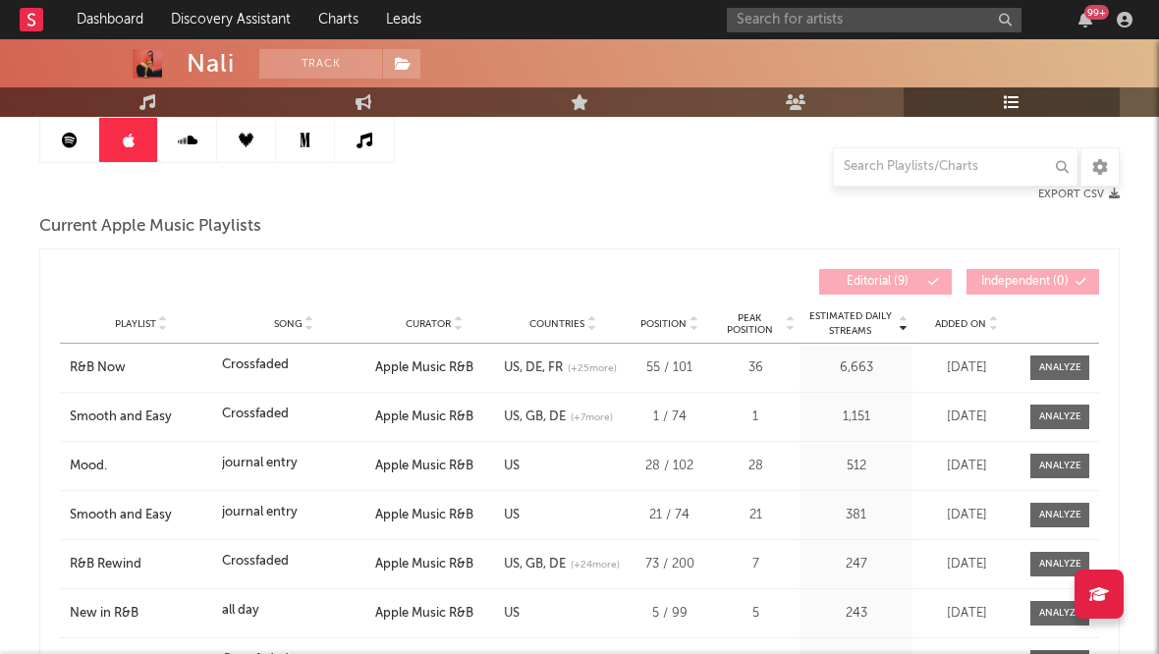
click at [52, 135] on link at bounding box center [69, 140] width 59 height 44
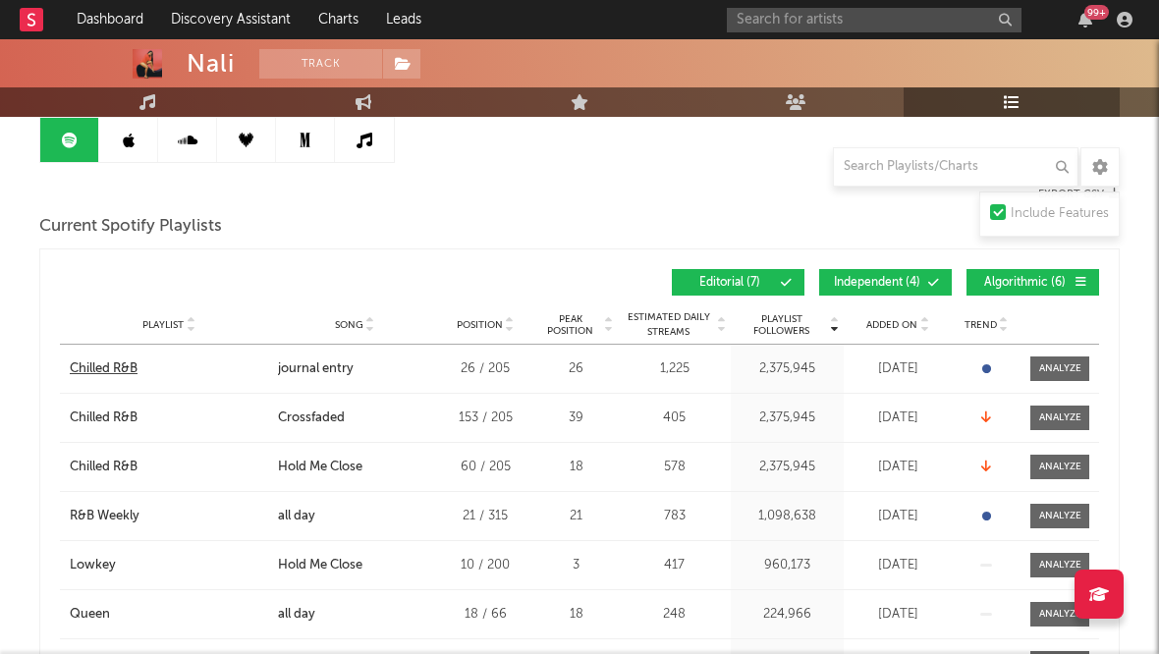
click at [111, 373] on div "Chilled R&B" at bounding box center [104, 370] width 68 height 20
click at [129, 135] on icon at bounding box center [129, 141] width 12 height 16
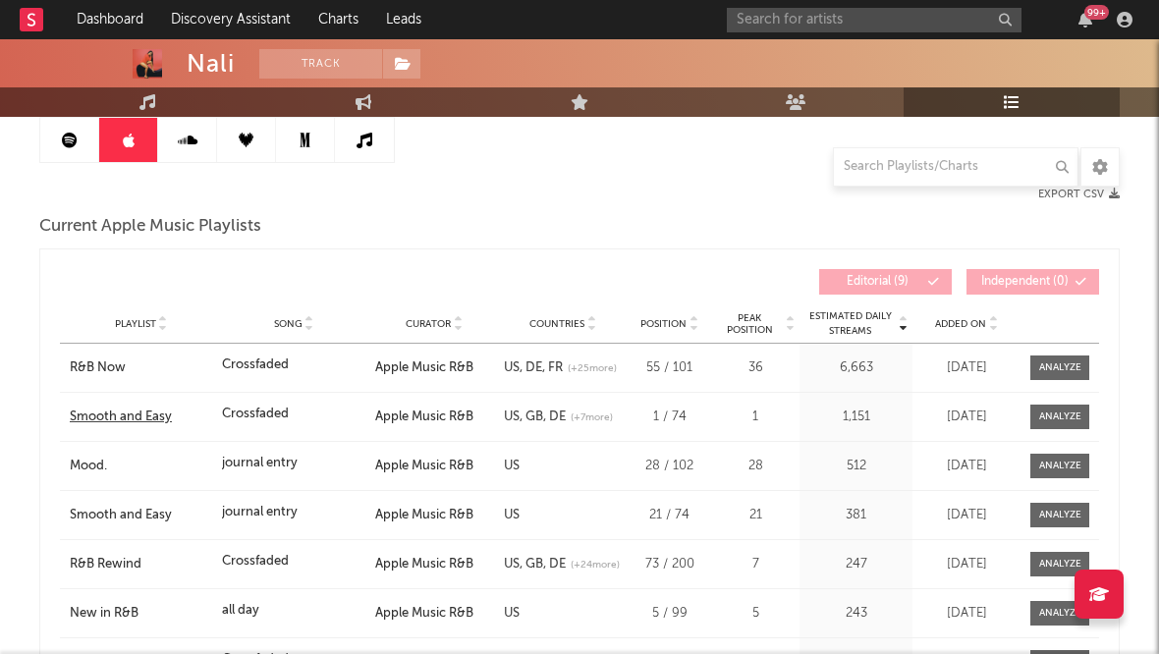
click at [160, 414] on div "Smooth and Easy" at bounding box center [141, 418] width 142 height 20
click at [62, 134] on icon at bounding box center [70, 141] width 16 height 16
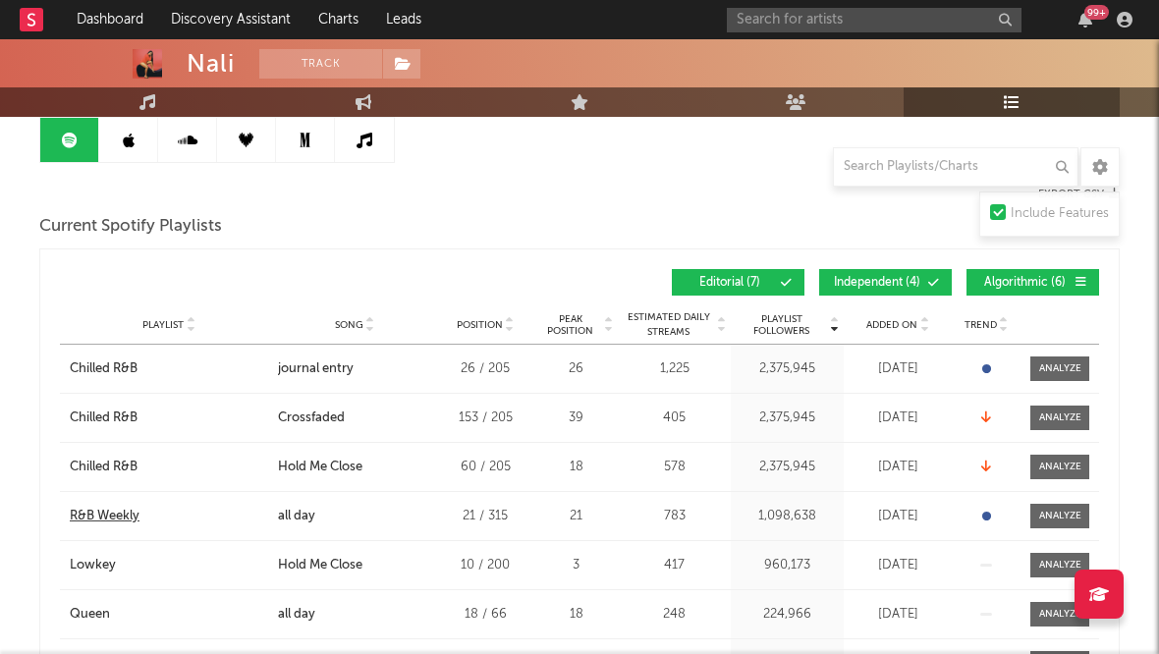
click at [104, 513] on div "R&B Weekly" at bounding box center [105, 517] width 70 height 20
click at [115, 134] on link at bounding box center [128, 140] width 59 height 44
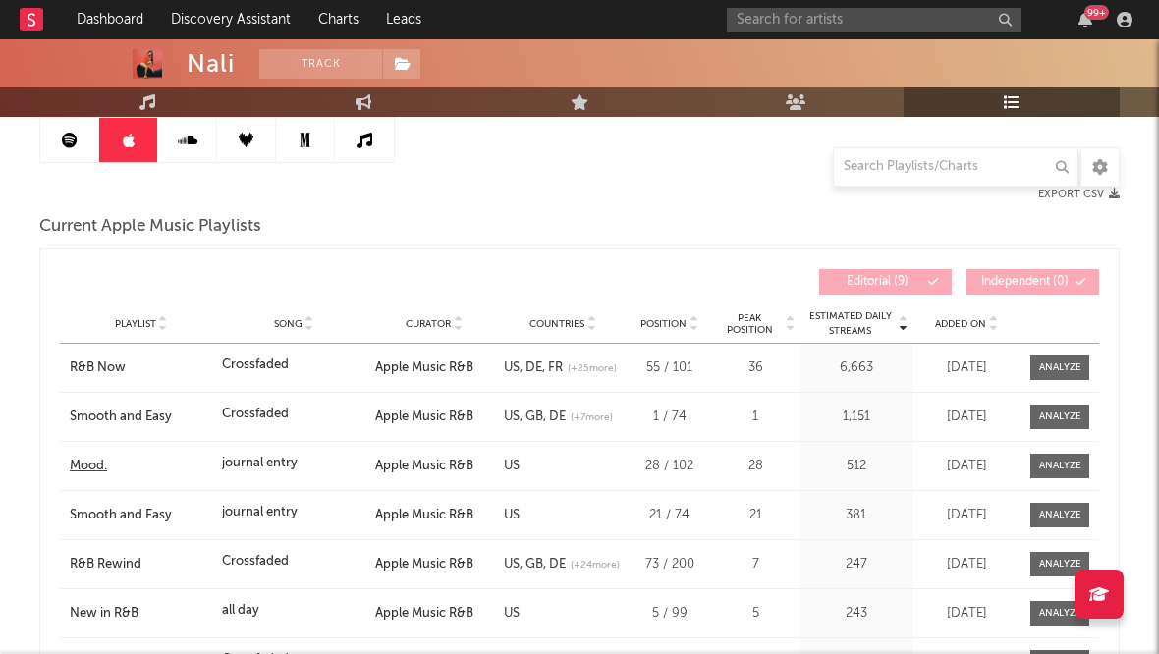
click at [92, 469] on div "Mood." at bounding box center [141, 467] width 142 height 20
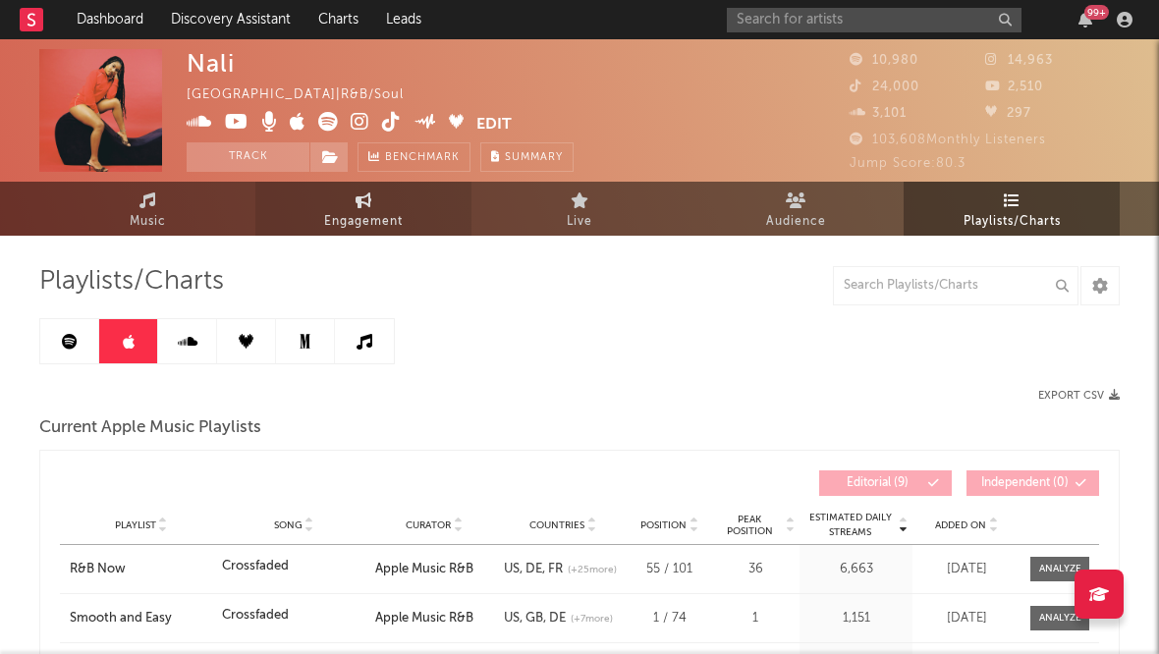
click at [324, 228] on span "Engagement" at bounding box center [363, 222] width 79 height 24
select select "1w"
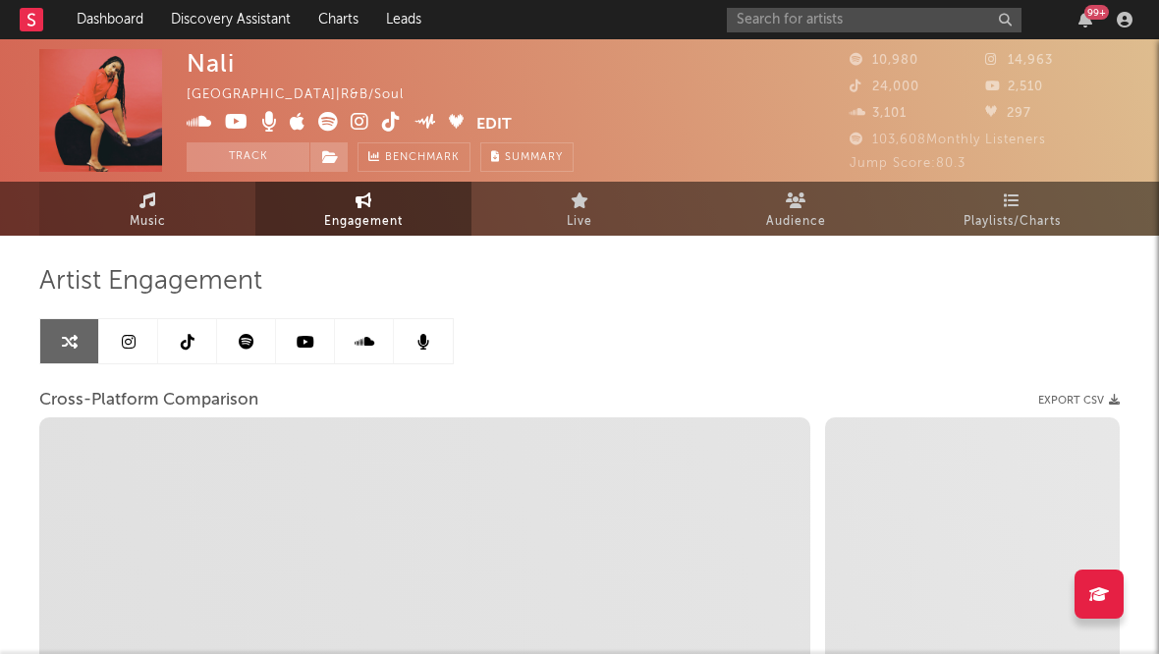
click at [176, 206] on link "Music" at bounding box center [147, 209] width 216 height 54
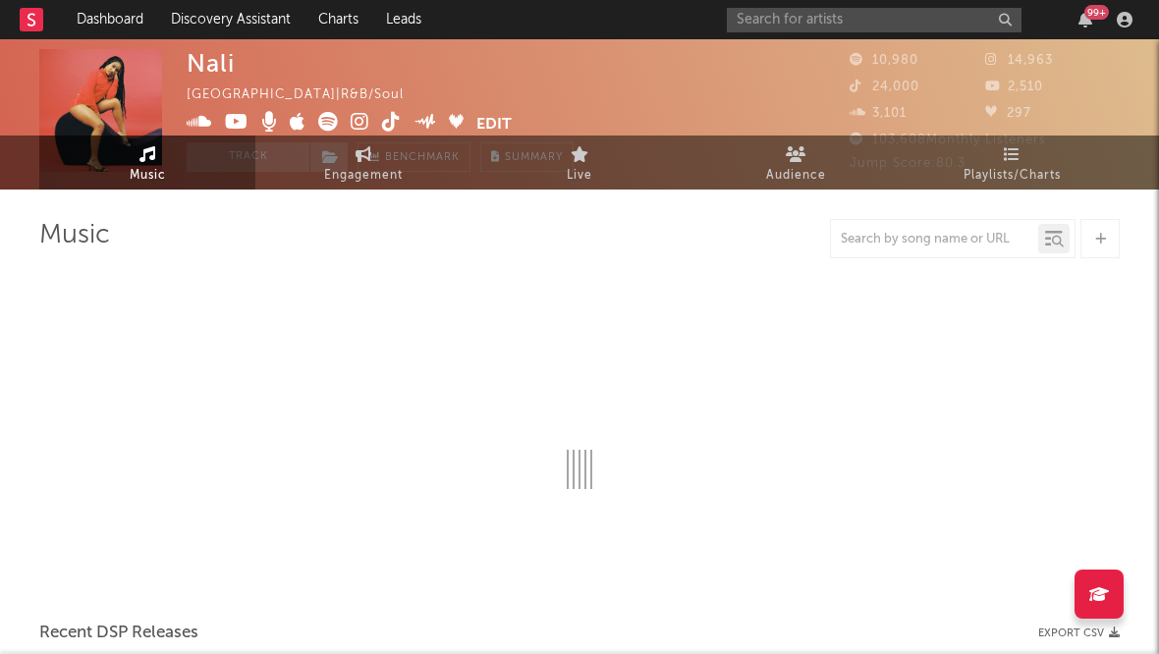
select select "6m"
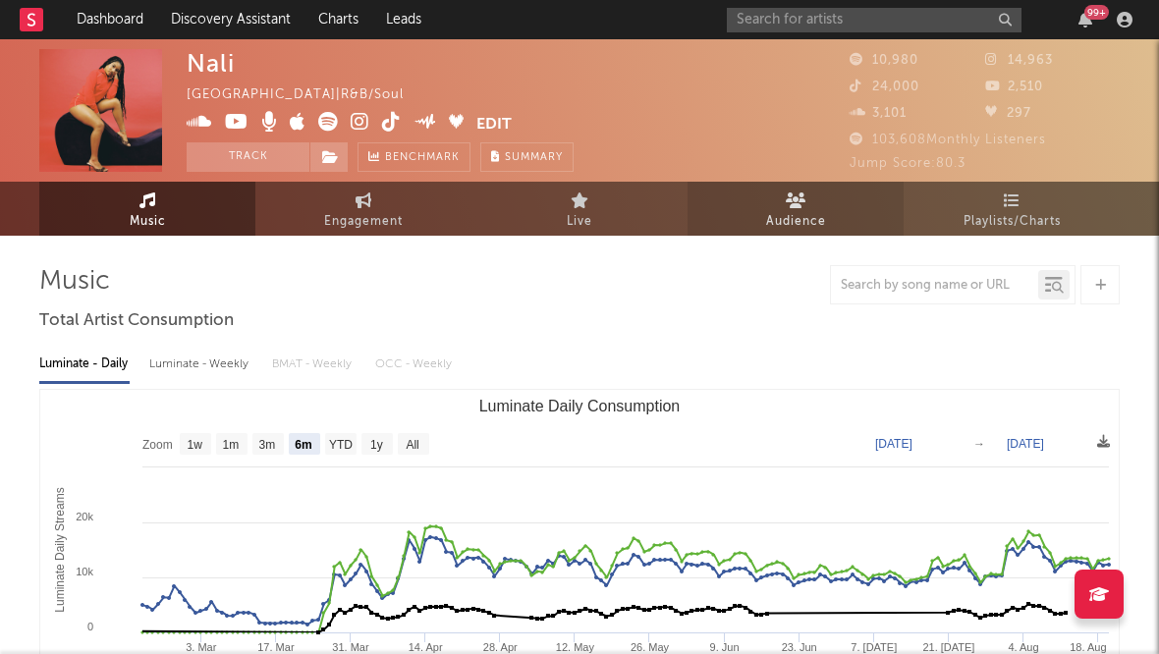
click at [791, 197] on icon at bounding box center [796, 201] width 21 height 16
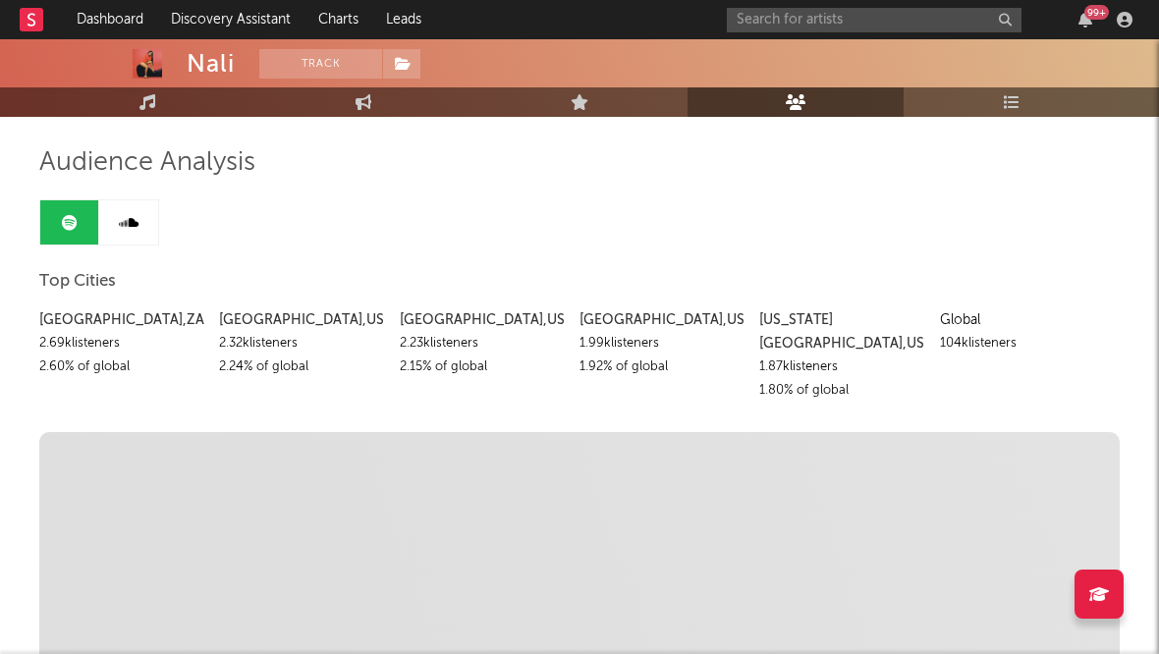
scroll to position [123, 0]
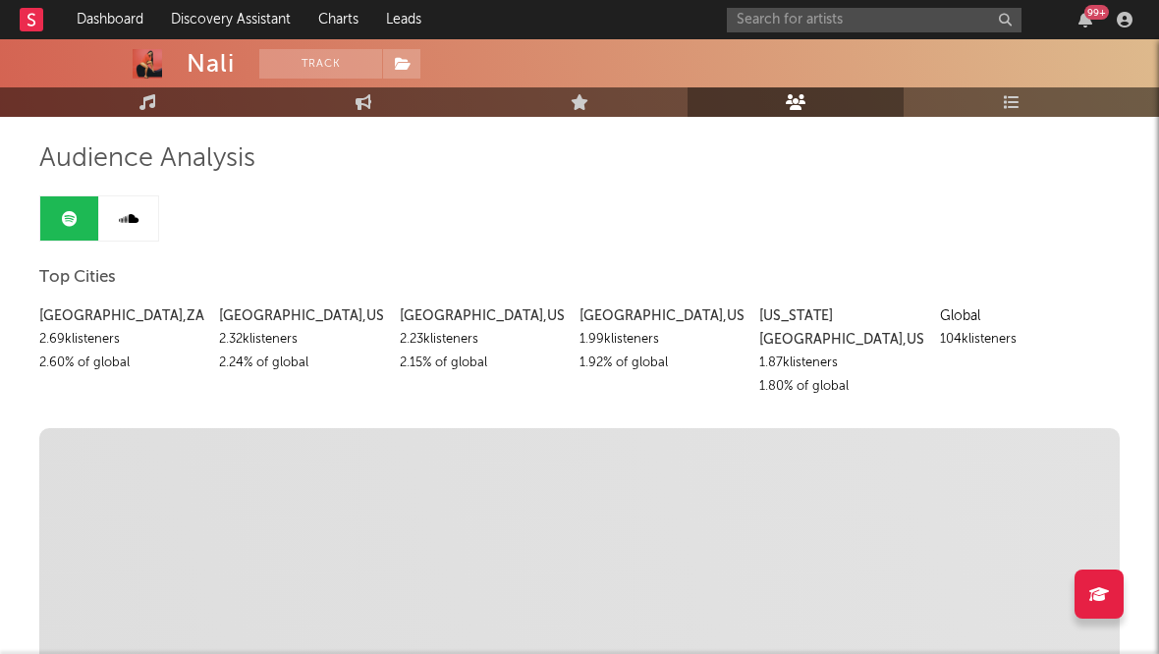
drag, startPoint x: 121, startPoint y: 342, endPoint x: 20, endPoint y: 341, distance: 101.2
copy div "2.69k listeners"
click at [122, 364] on div "2.60 % of global" at bounding box center [121, 364] width 165 height 24
drag, startPoint x: 130, startPoint y: 364, endPoint x: 7, endPoint y: 366, distance: 122.8
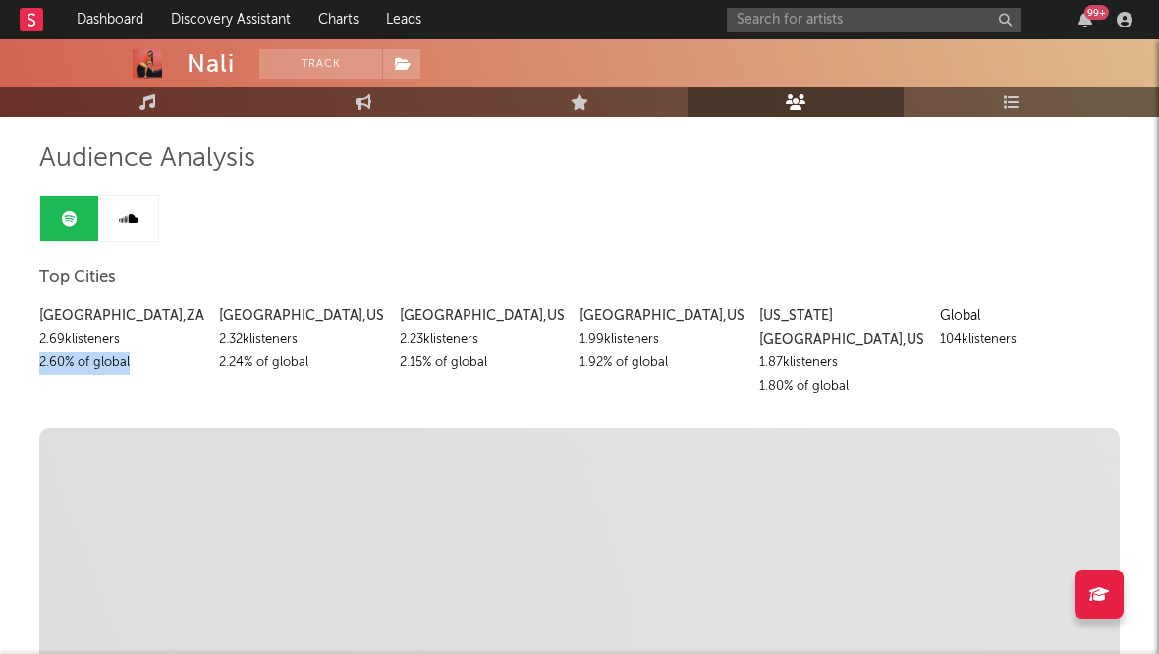
copy div "2.60 % of global"
drag, startPoint x: 298, startPoint y: 339, endPoint x: 213, endPoint y: 341, distance: 84.5
click at [213, 341] on div "[GEOGRAPHIC_DATA] , ZA 2.69k listeners 2.60 % of global [GEOGRAPHIC_DATA] , [GE…" at bounding box center [579, 347] width 1081 height 104
click at [247, 340] on div "2.32k listeners" at bounding box center [301, 340] width 165 height 24
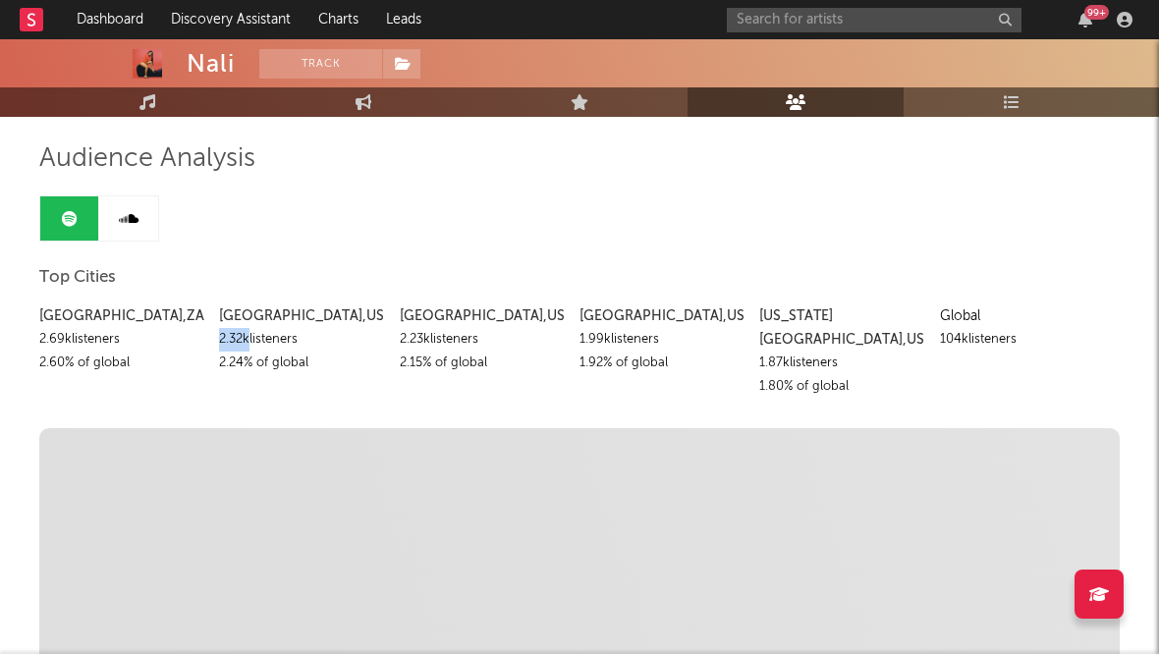
click at [247, 340] on div "2.32k listeners" at bounding box center [301, 340] width 165 height 24
click at [276, 346] on div "2.32k listeners" at bounding box center [301, 340] width 165 height 24
drag, startPoint x: 301, startPoint y: 342, endPoint x: 222, endPoint y: 343, distance: 78.6
click at [222, 343] on div "2.32k listeners" at bounding box center [301, 340] width 165 height 24
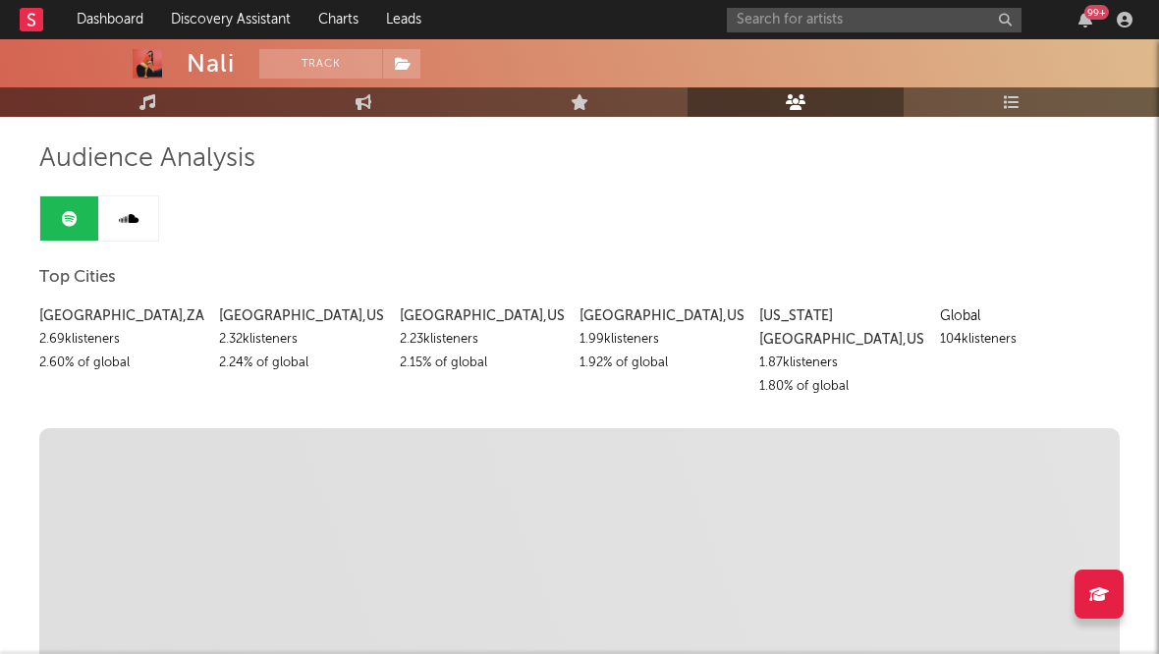
copy div "2.32k listeners"
drag, startPoint x: 308, startPoint y: 365, endPoint x: 217, endPoint y: 366, distance: 90.4
click at [217, 366] on div "[GEOGRAPHIC_DATA] , ZA 2.69k listeners 2.60 % of global [GEOGRAPHIC_DATA] , [GE…" at bounding box center [579, 347] width 1081 height 104
copy div "2.24 % of global"
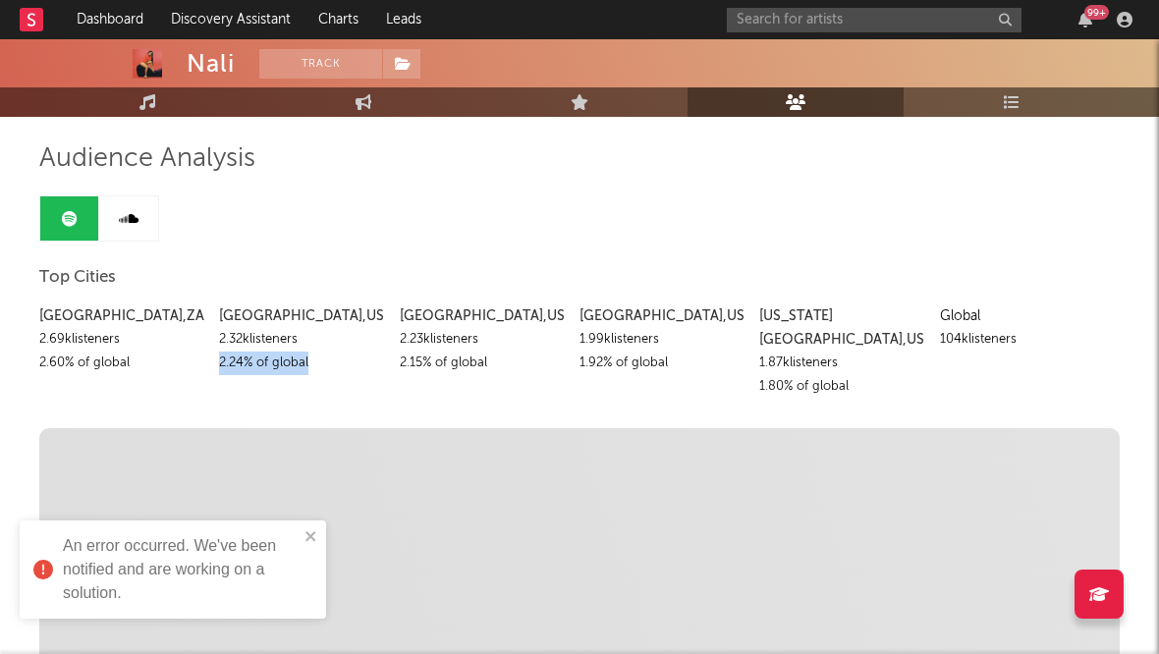
drag, startPoint x: 480, startPoint y: 340, endPoint x: 394, endPoint y: 342, distance: 86.5
click at [394, 342] on div "[GEOGRAPHIC_DATA] , ZA 2.69k listeners 2.60 % of global [GEOGRAPHIC_DATA] , [GE…" at bounding box center [579, 347] width 1081 height 104
copy div "2.23k listeners"
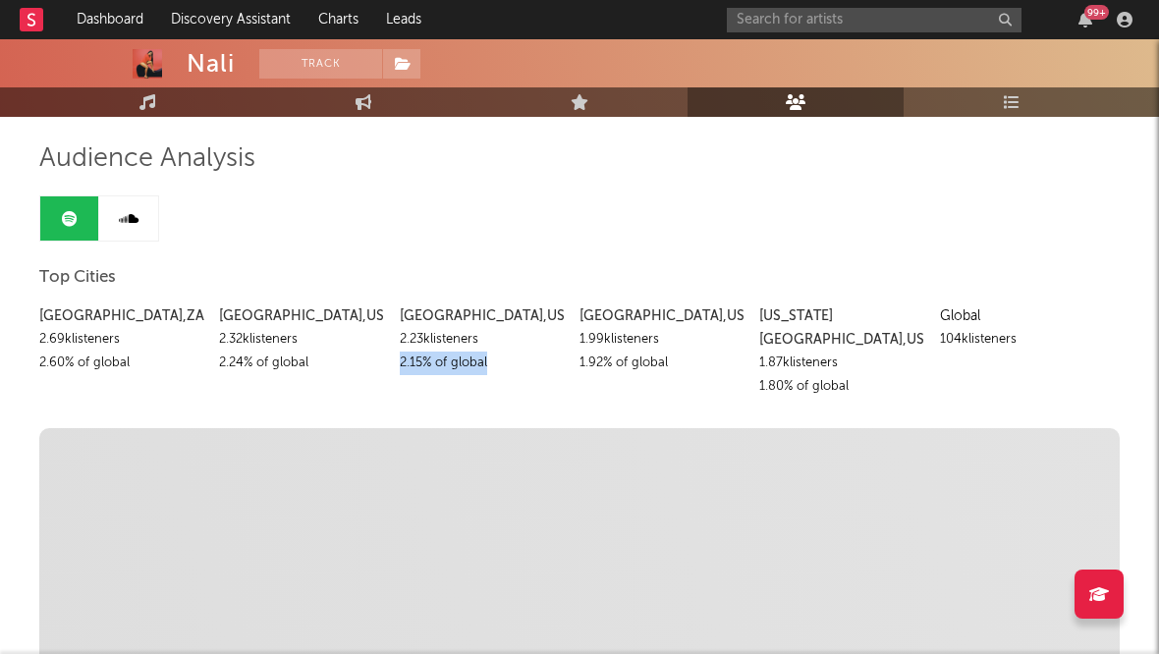
drag, startPoint x: 486, startPoint y: 364, endPoint x: 401, endPoint y: 356, distance: 85.8
click at [401, 356] on div "2.15 % of global" at bounding box center [482, 364] width 165 height 24
copy div "2.15 % of global"
drag, startPoint x: 660, startPoint y: 339, endPoint x: 580, endPoint y: 343, distance: 80.7
click at [580, 343] on div "1.99k listeners" at bounding box center [662, 340] width 165 height 24
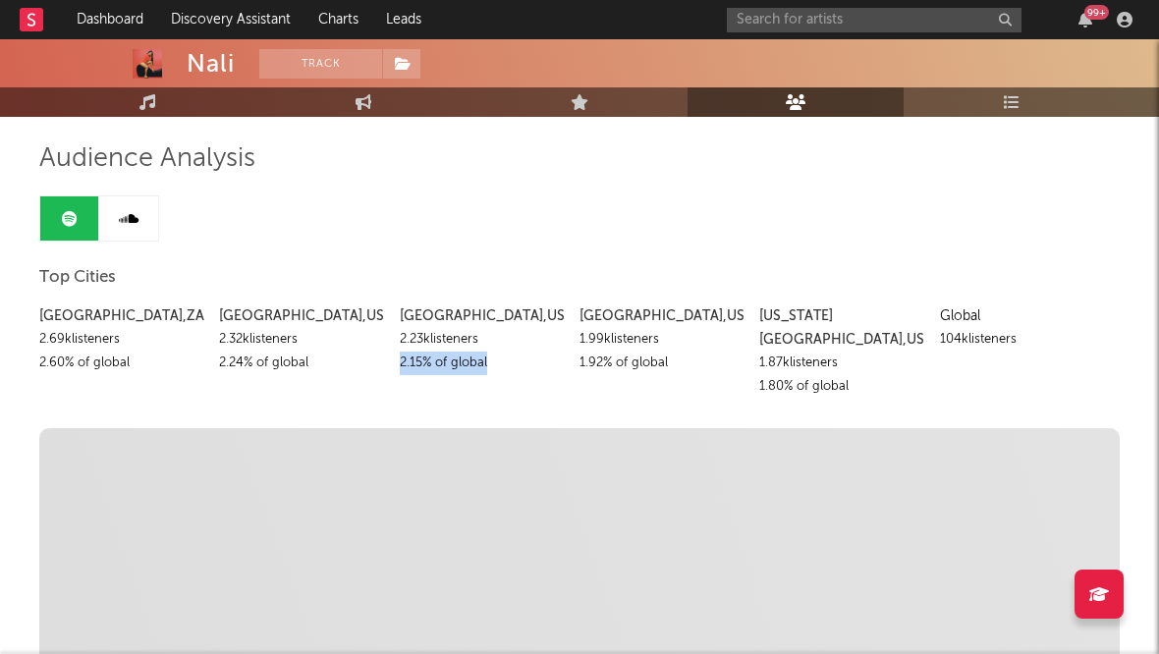
copy div "1.99k listeners"
drag, startPoint x: 668, startPoint y: 364, endPoint x: 578, endPoint y: 362, distance: 90.4
click at [578, 362] on div "[GEOGRAPHIC_DATA] , ZA 2.69k listeners 2.60 % of global [GEOGRAPHIC_DATA] , [GE…" at bounding box center [579, 347] width 1081 height 104
copy div "1.92 % of global"
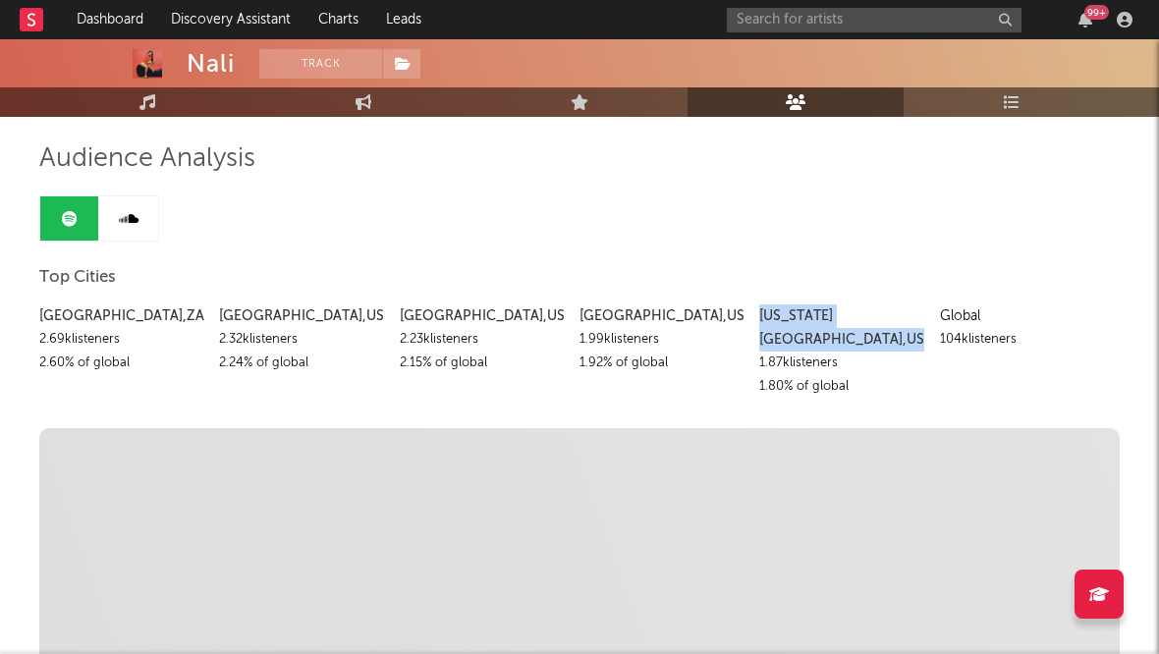
drag, startPoint x: 874, startPoint y: 315, endPoint x: 753, endPoint y: 311, distance: 121.9
click at [753, 311] on div "[GEOGRAPHIC_DATA] , ZA 2.69k listeners 2.60 % of global [GEOGRAPHIC_DATA] , [GE…" at bounding box center [579, 347] width 1081 height 104
copy div "[US_STATE][GEOGRAPHIC_DATA] , [GEOGRAPHIC_DATA]"
drag, startPoint x: 839, startPoint y: 340, endPoint x: 760, endPoint y: 334, distance: 78.8
click at [760, 352] on div "1.87k listeners" at bounding box center [841, 364] width 165 height 24
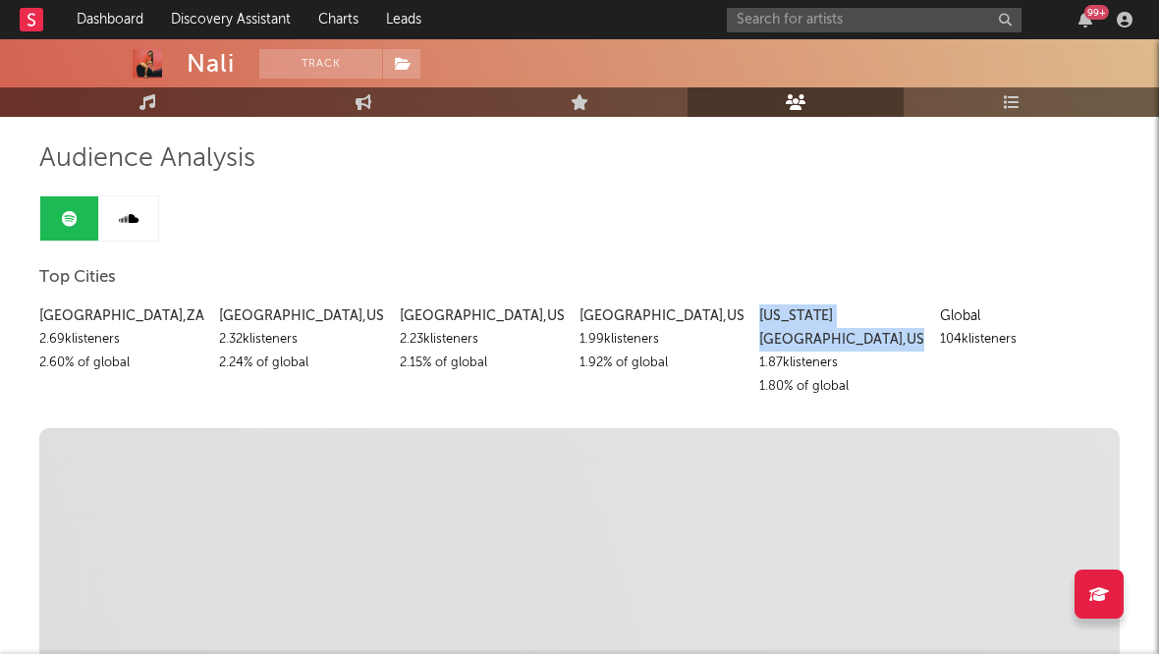
copy div "1.87k listeners"
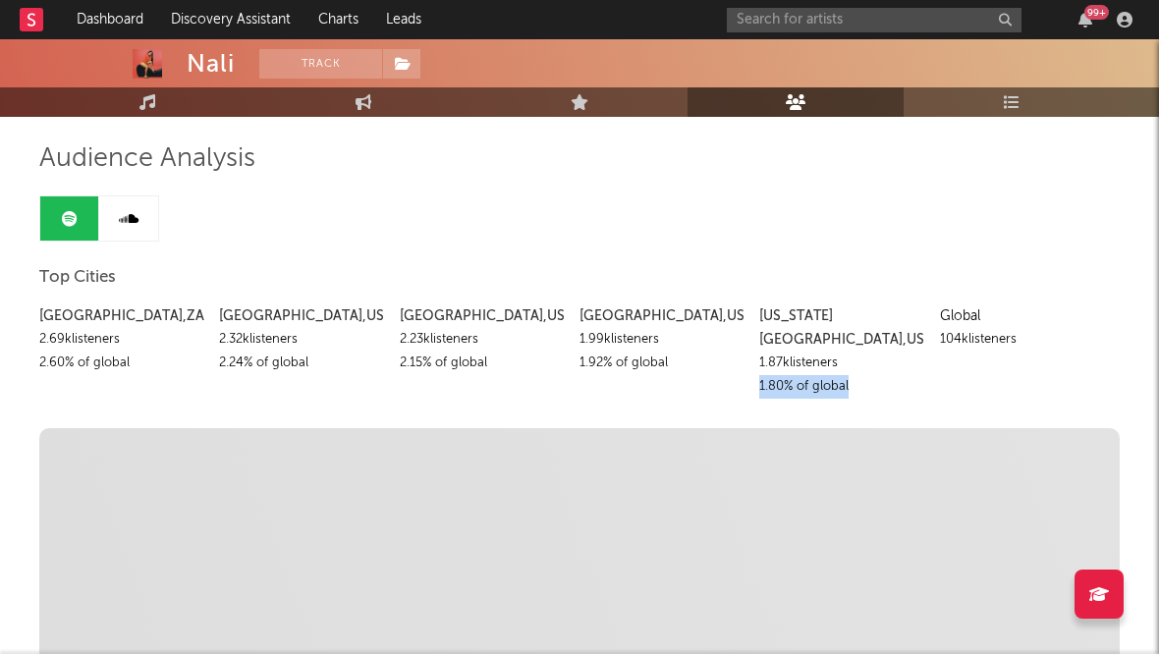
drag, startPoint x: 849, startPoint y: 363, endPoint x: 758, endPoint y: 361, distance: 91.4
click at [758, 361] on div "[GEOGRAPHIC_DATA] , ZA 2.69k listeners 2.60 % of global [GEOGRAPHIC_DATA] , [GE…" at bounding box center [579, 347] width 1081 height 104
